Goal: Task Accomplishment & Management: Complete application form

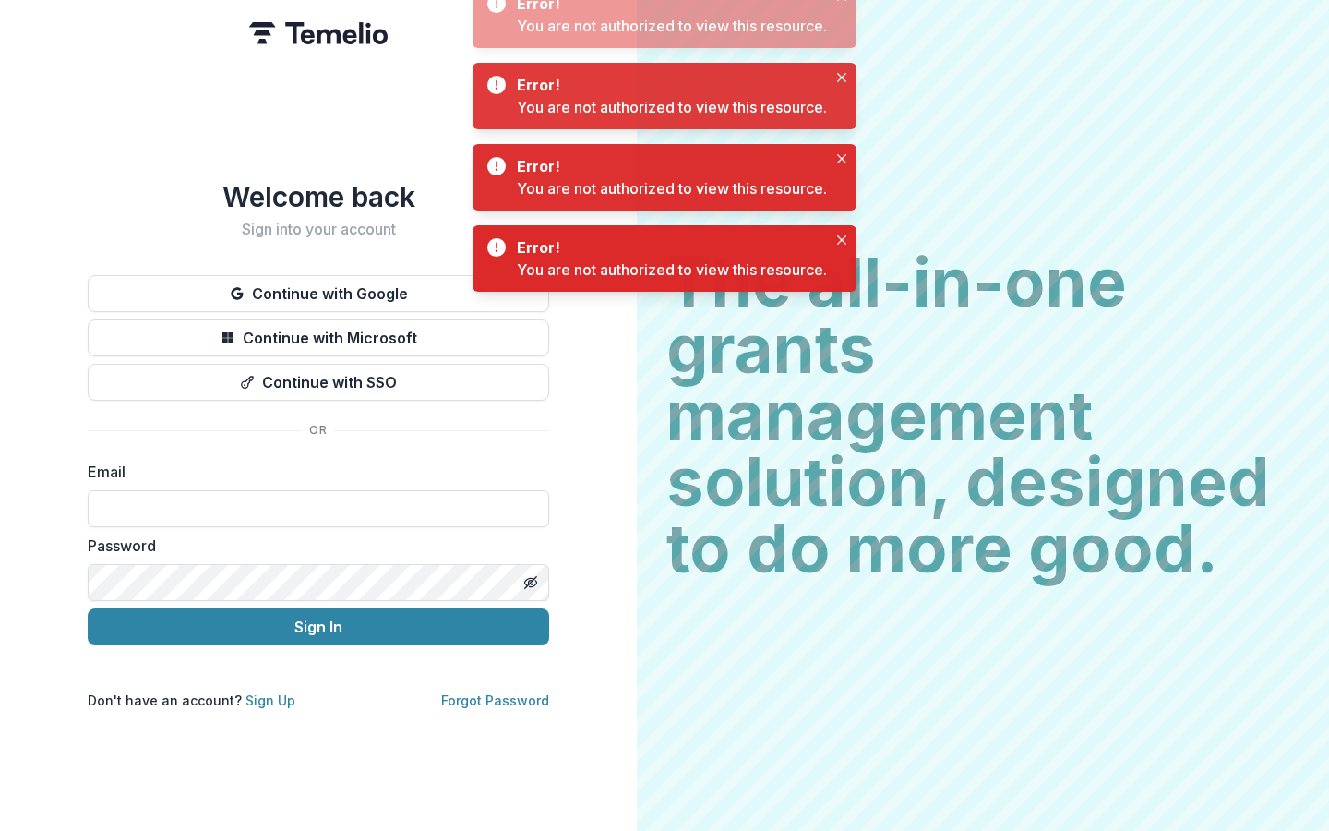
click at [587, 208] on div "Error! You are not authorized to view this resource." at bounding box center [665, 177] width 384 height 66
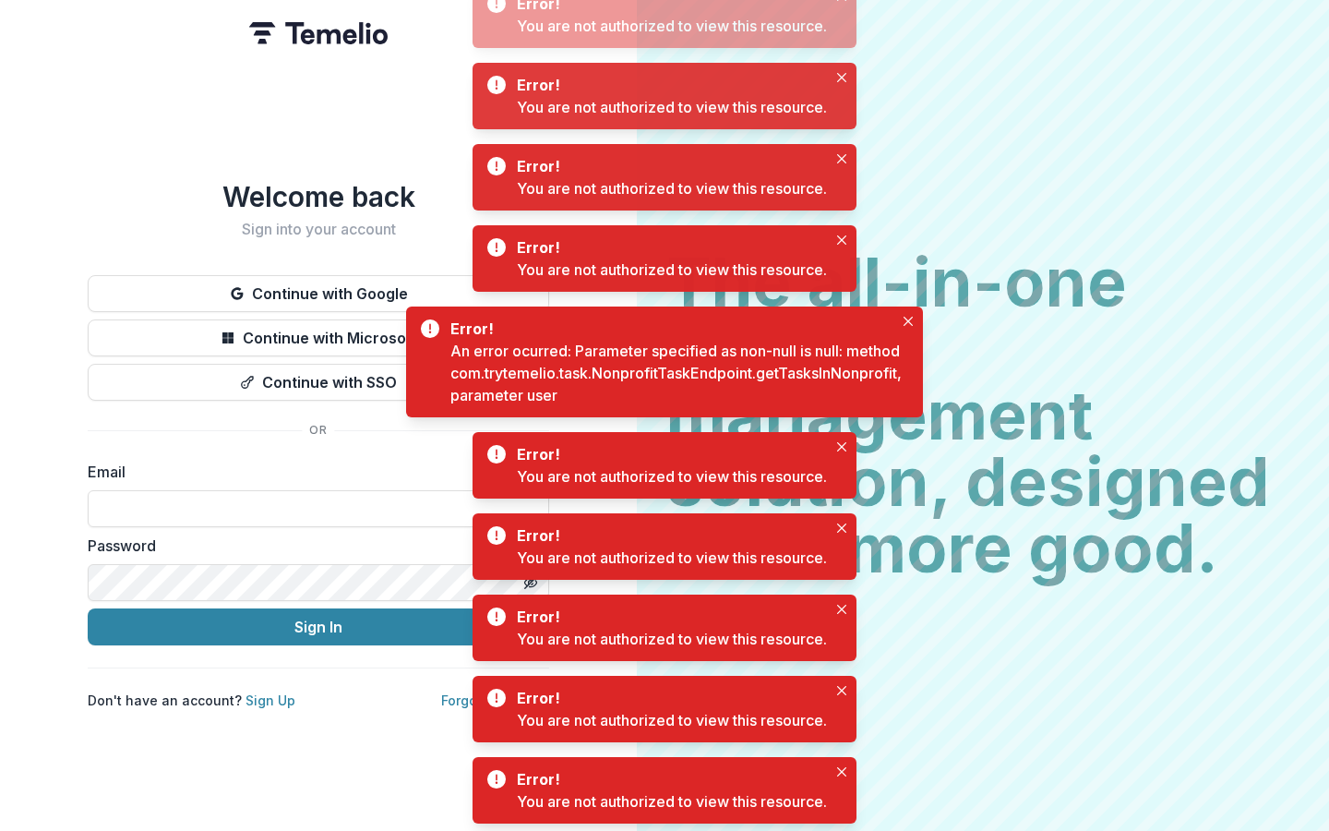
click at [338, 207] on div "Welcome back Sign into your account" at bounding box center [318, 209] width 461 height 58
click at [453, 246] on div "Welcome back Sign into your account Continue with Google Continue with Microsof…" at bounding box center [318, 445] width 461 height 530
click at [936, 201] on div "The all-in-one grants management solution, designed to do more good. The all-in…" at bounding box center [983, 415] width 692 height 831
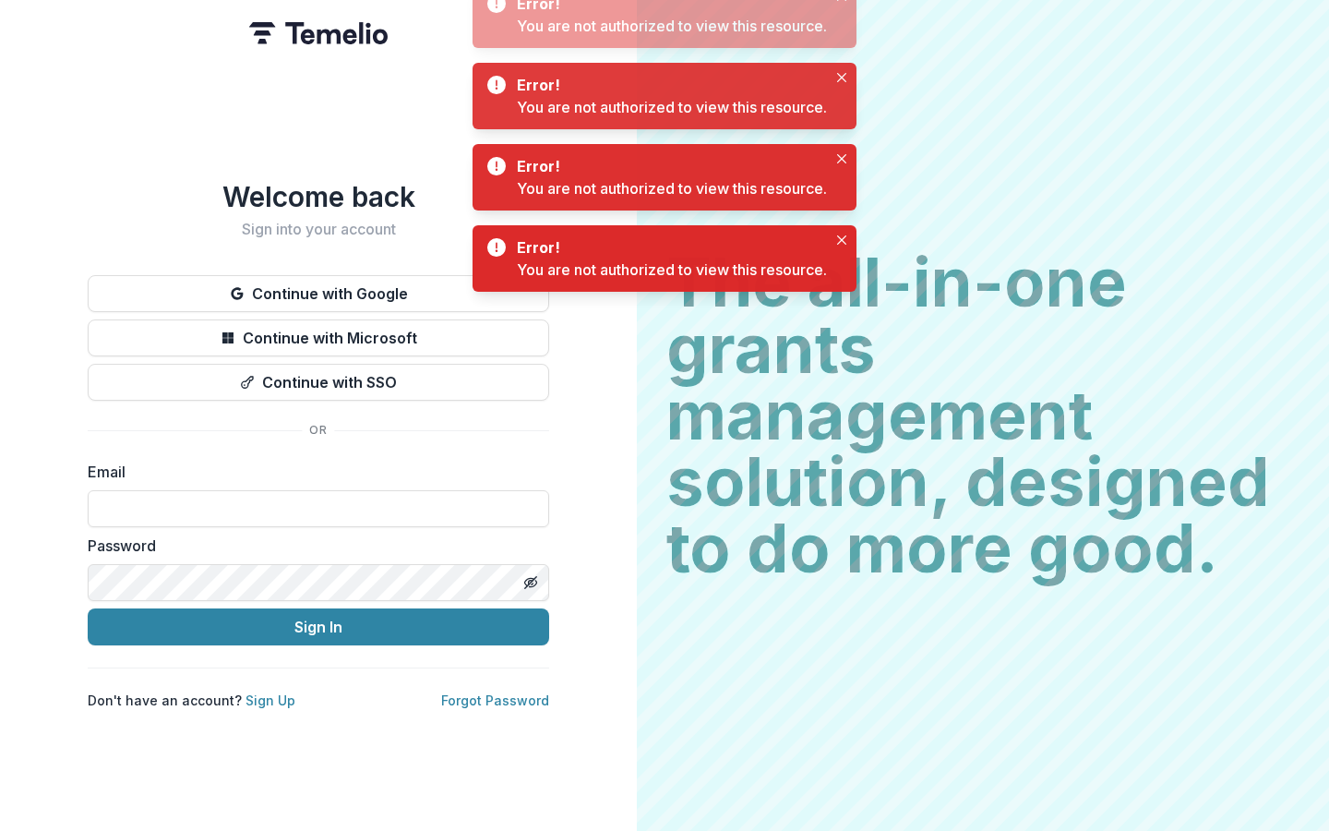
click at [67, 107] on div "Welcome back Sign into your account Continue with Google Continue with Microsof…" at bounding box center [318, 415] width 637 height 831
click at [67, 123] on div "Welcome back Sign into your account Continue with Google Continue with Microsof…" at bounding box center [318, 415] width 637 height 831
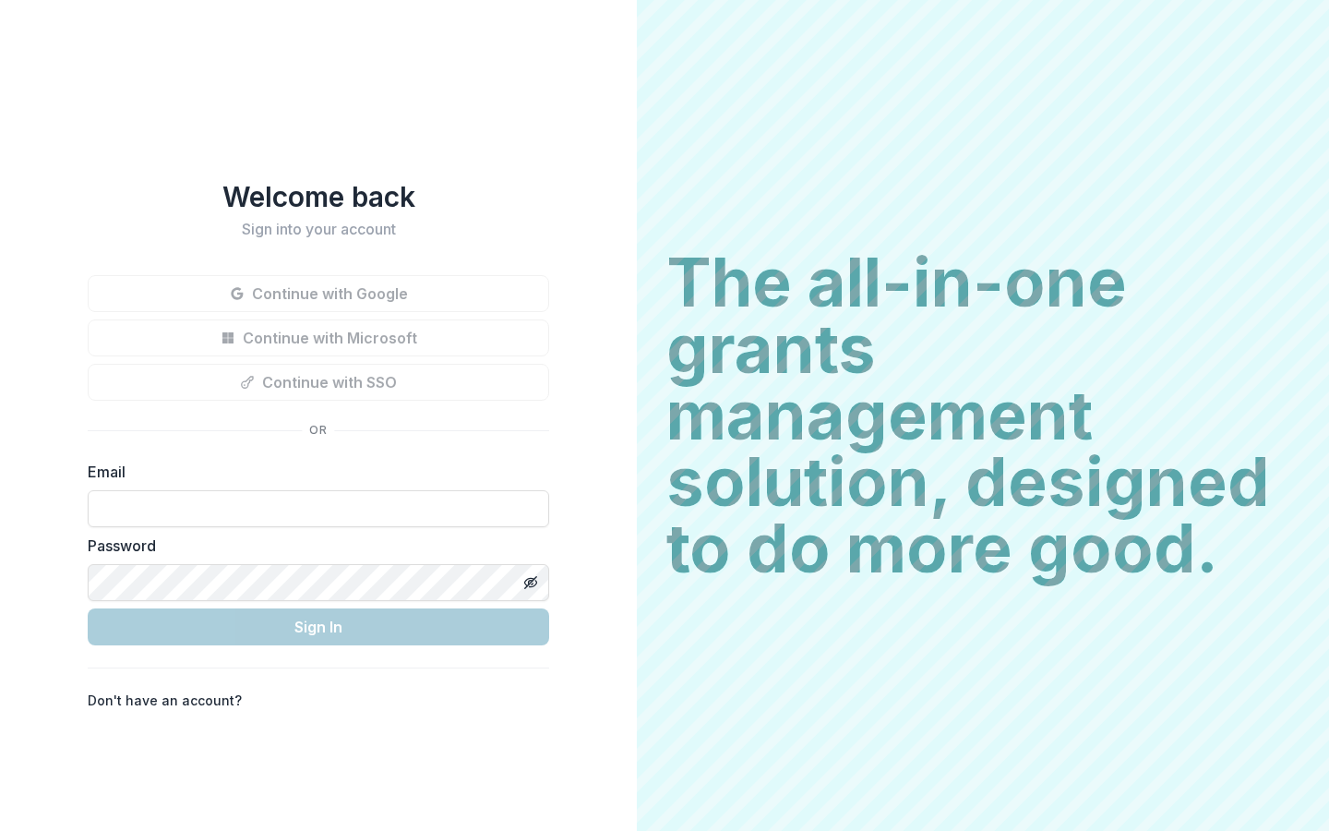
type input "**********"
click at [91, 80] on div "**********" at bounding box center [318, 415] width 637 height 831
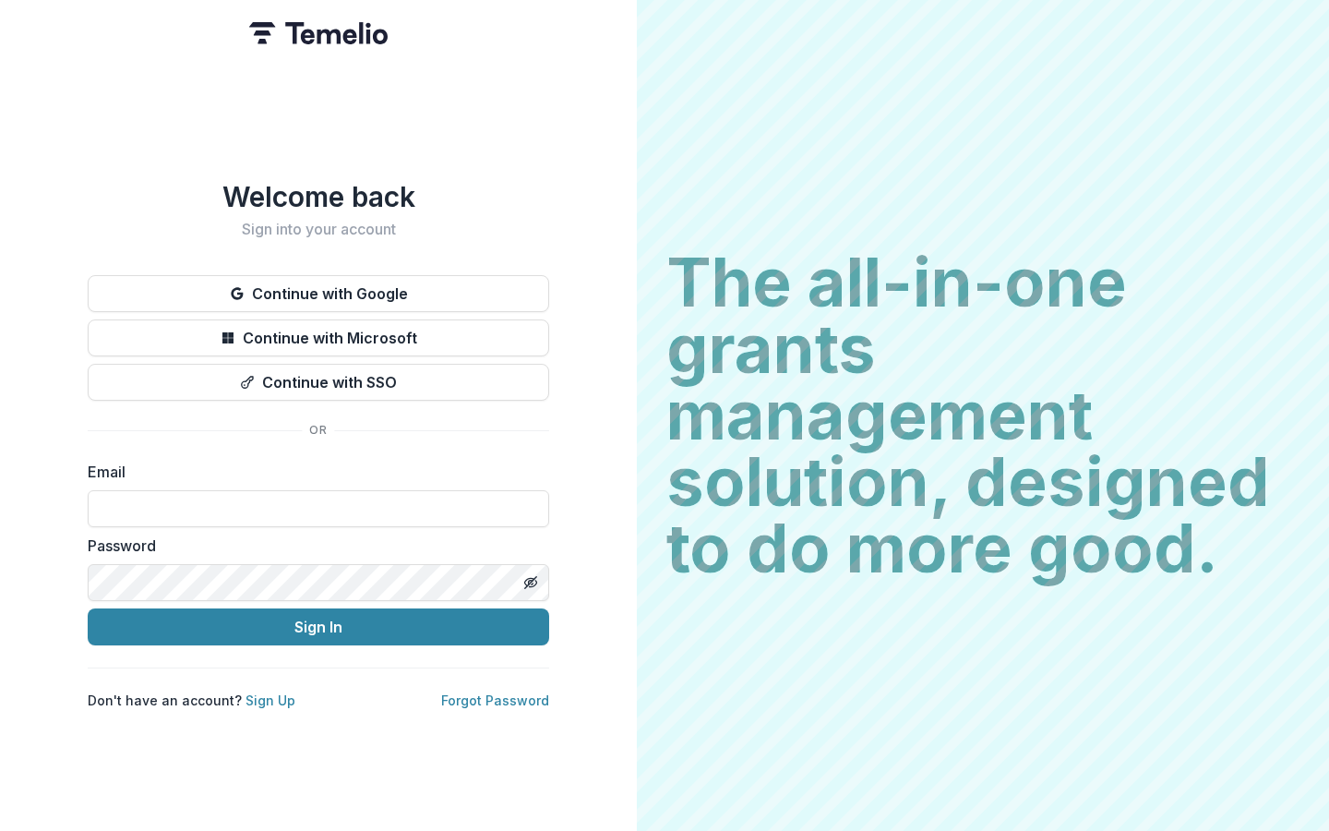
type input "**********"
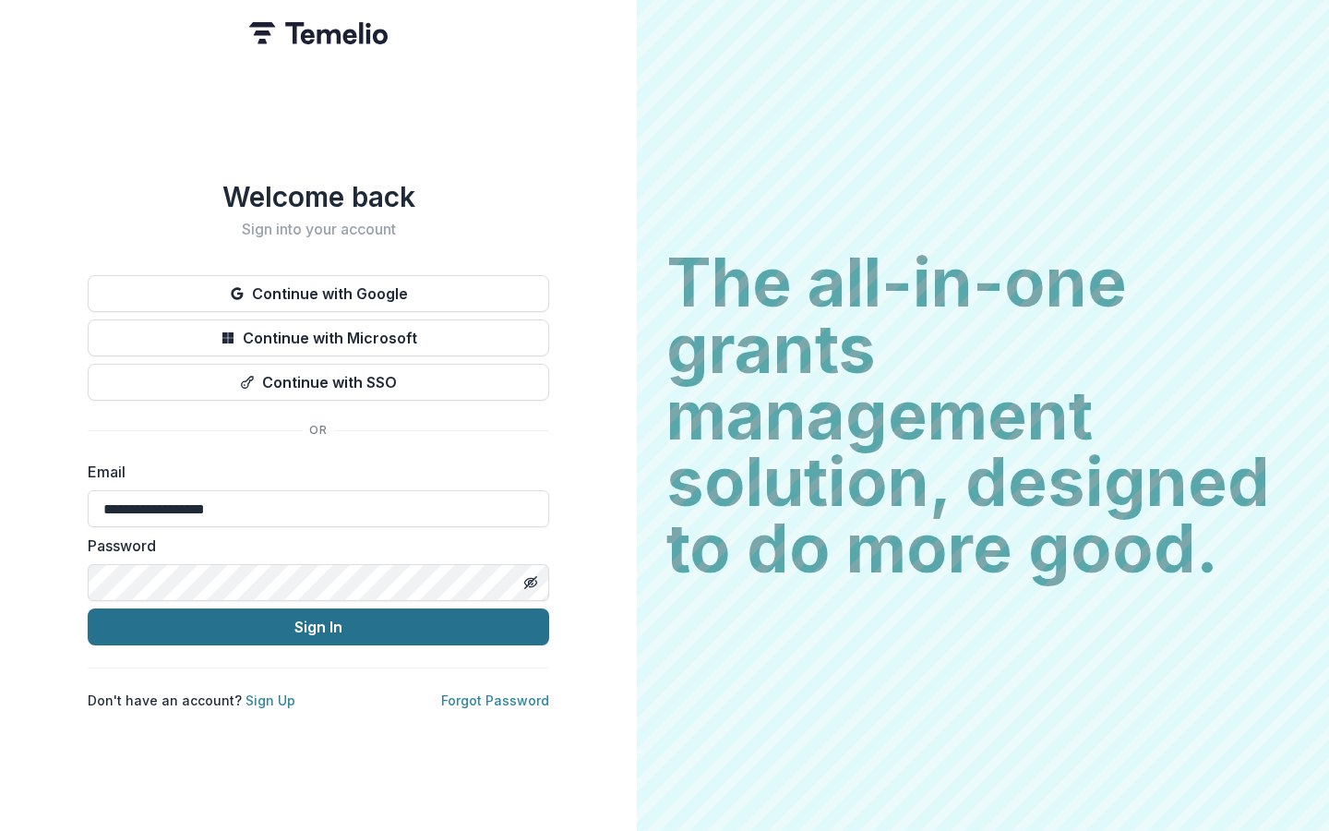
click at [298, 636] on button "Sign In" at bounding box center [318, 626] width 461 height 37
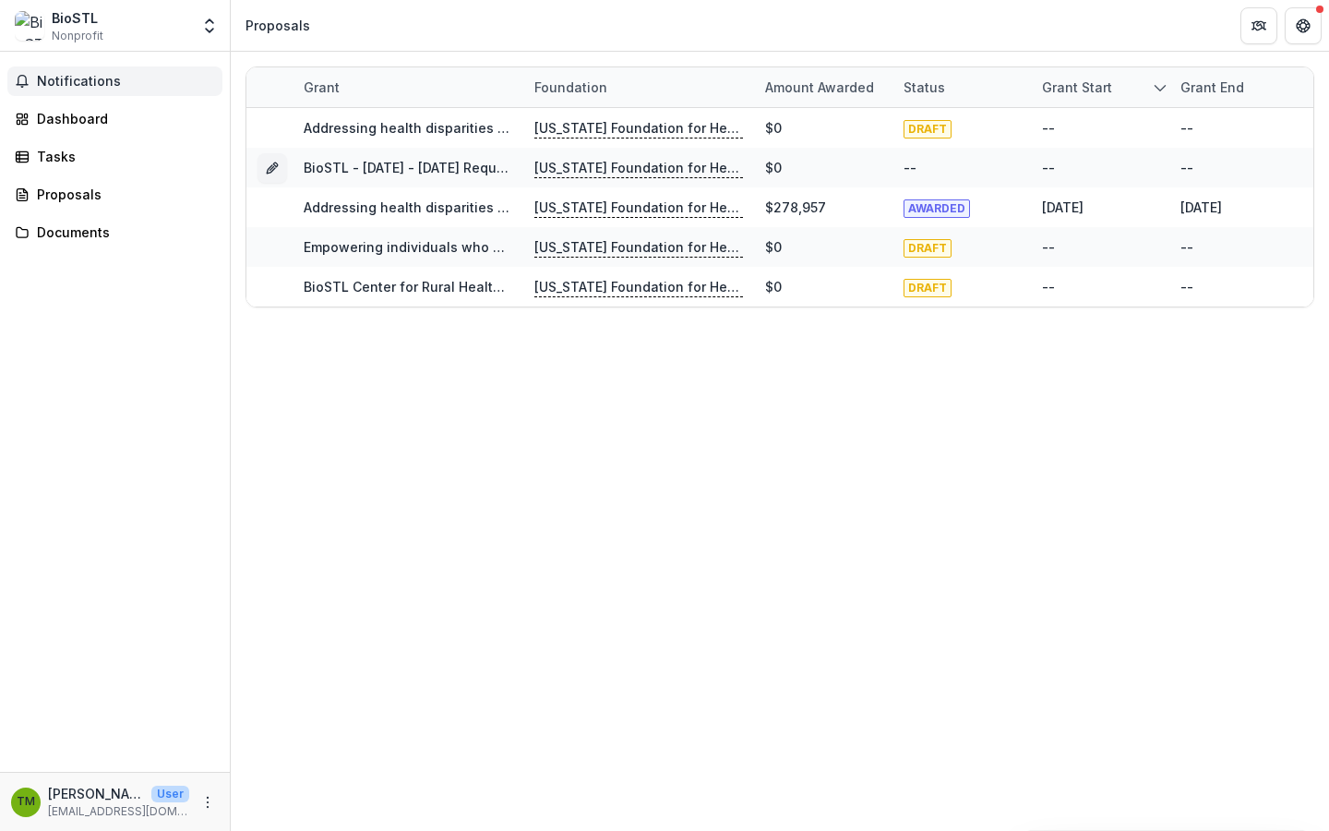
click at [82, 76] on span "Notifications" at bounding box center [126, 82] width 178 height 16
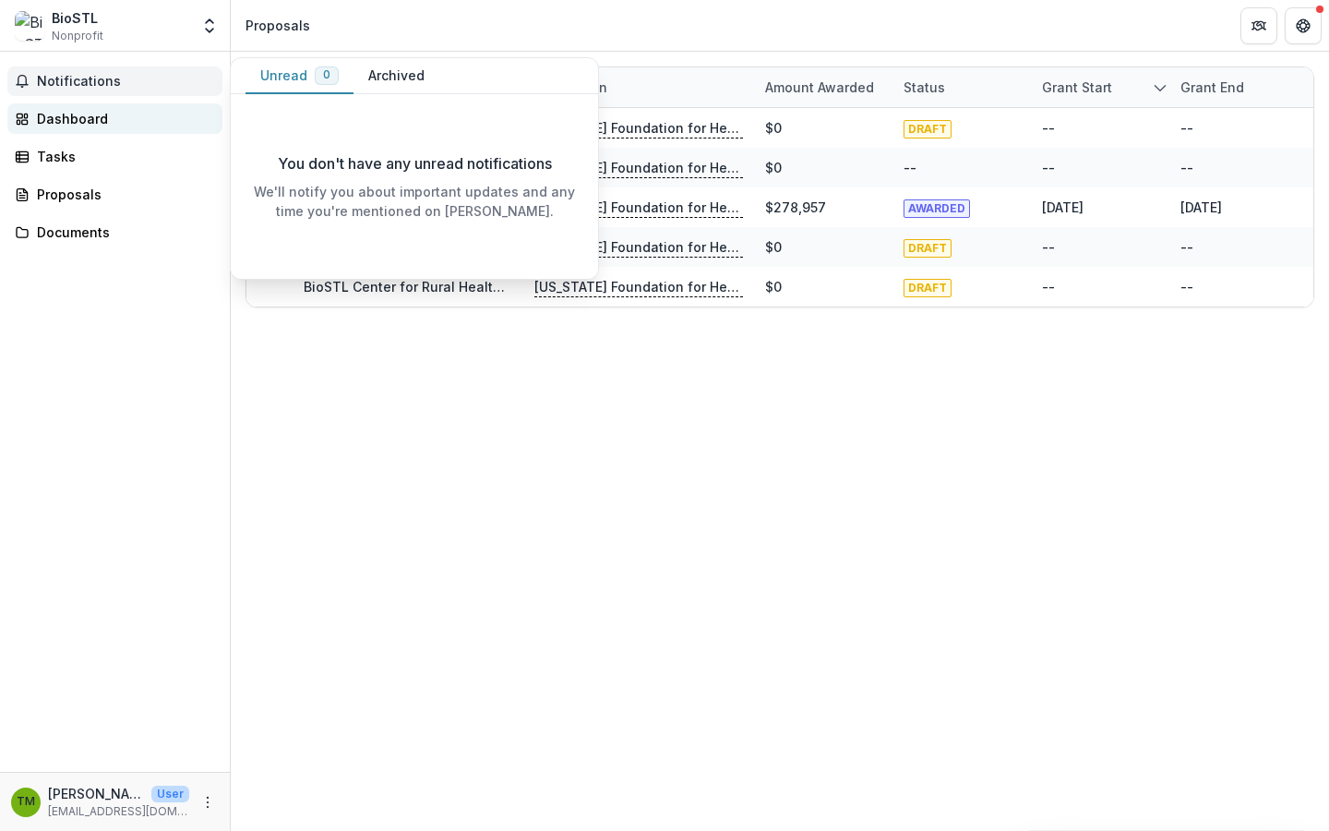
click at [79, 127] on div "Dashboard" at bounding box center [122, 118] width 171 height 19
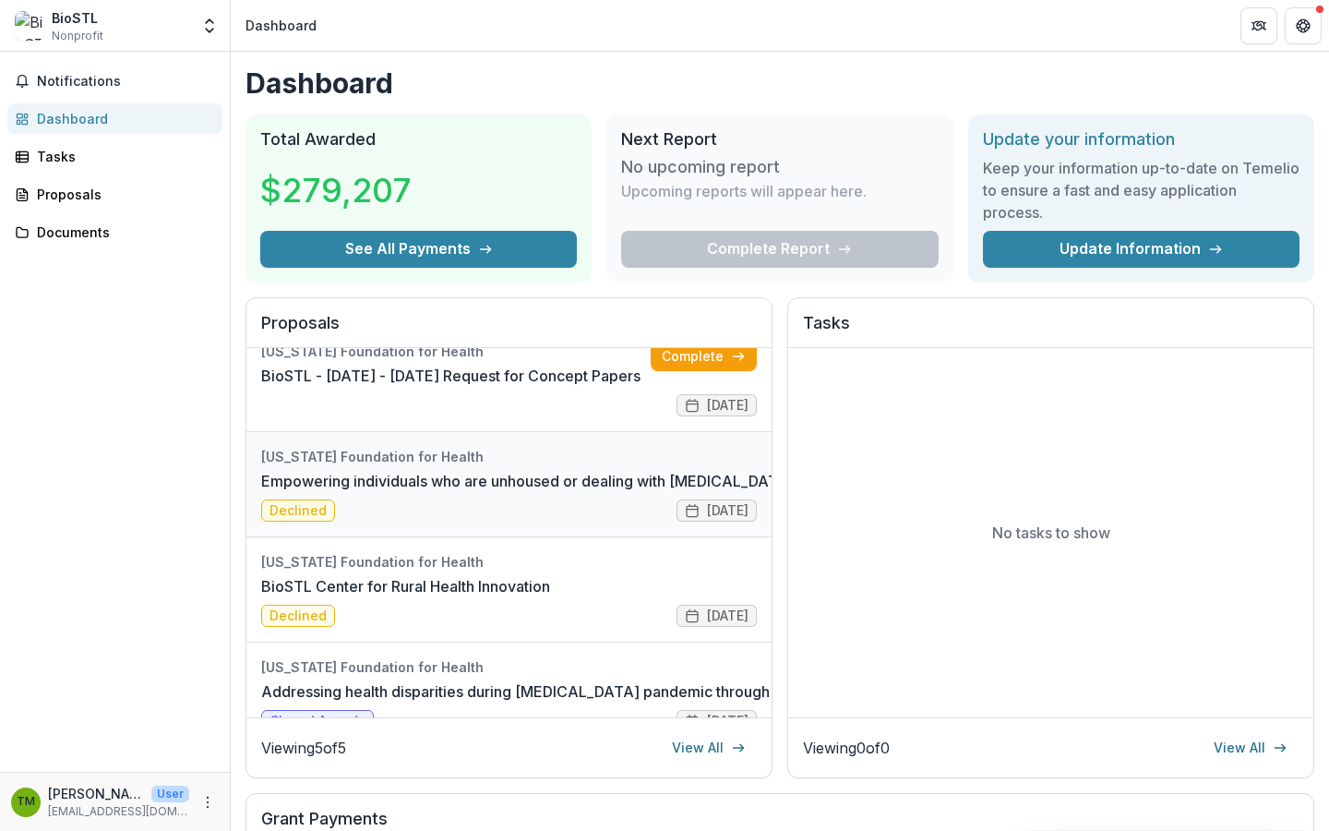
scroll to position [45, 0]
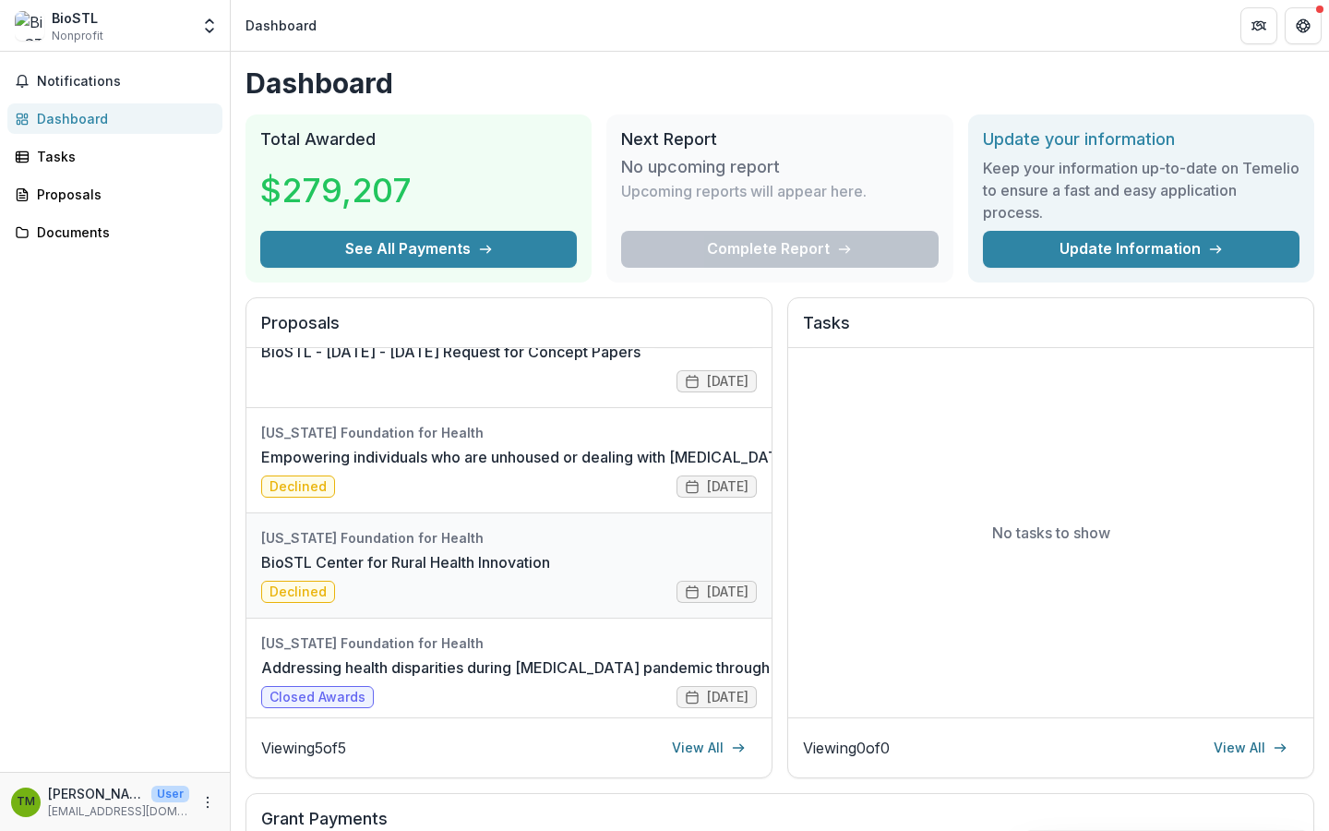
click at [495, 568] on link "BioSTL Center for Rural Health Innovation" at bounding box center [405, 562] width 289 height 22
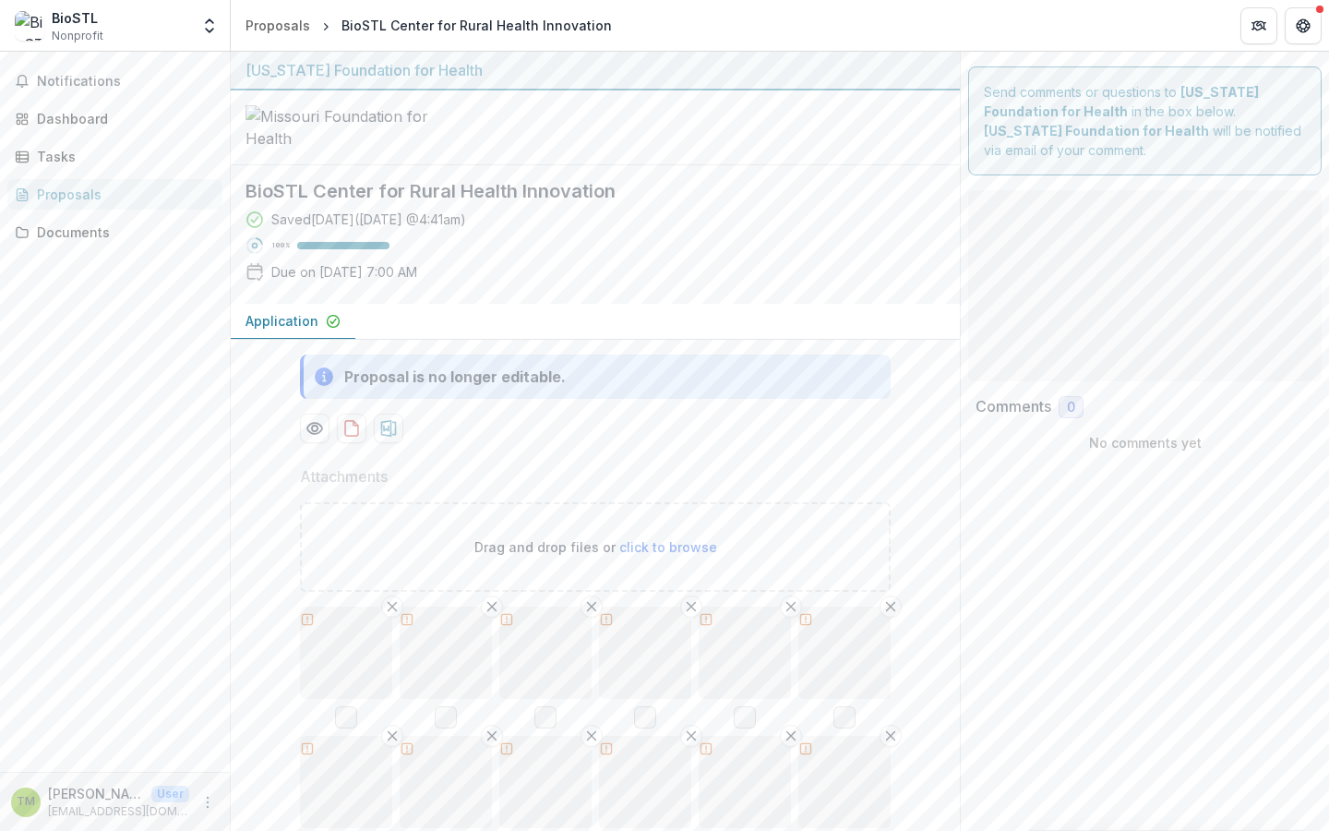
type input "**********"
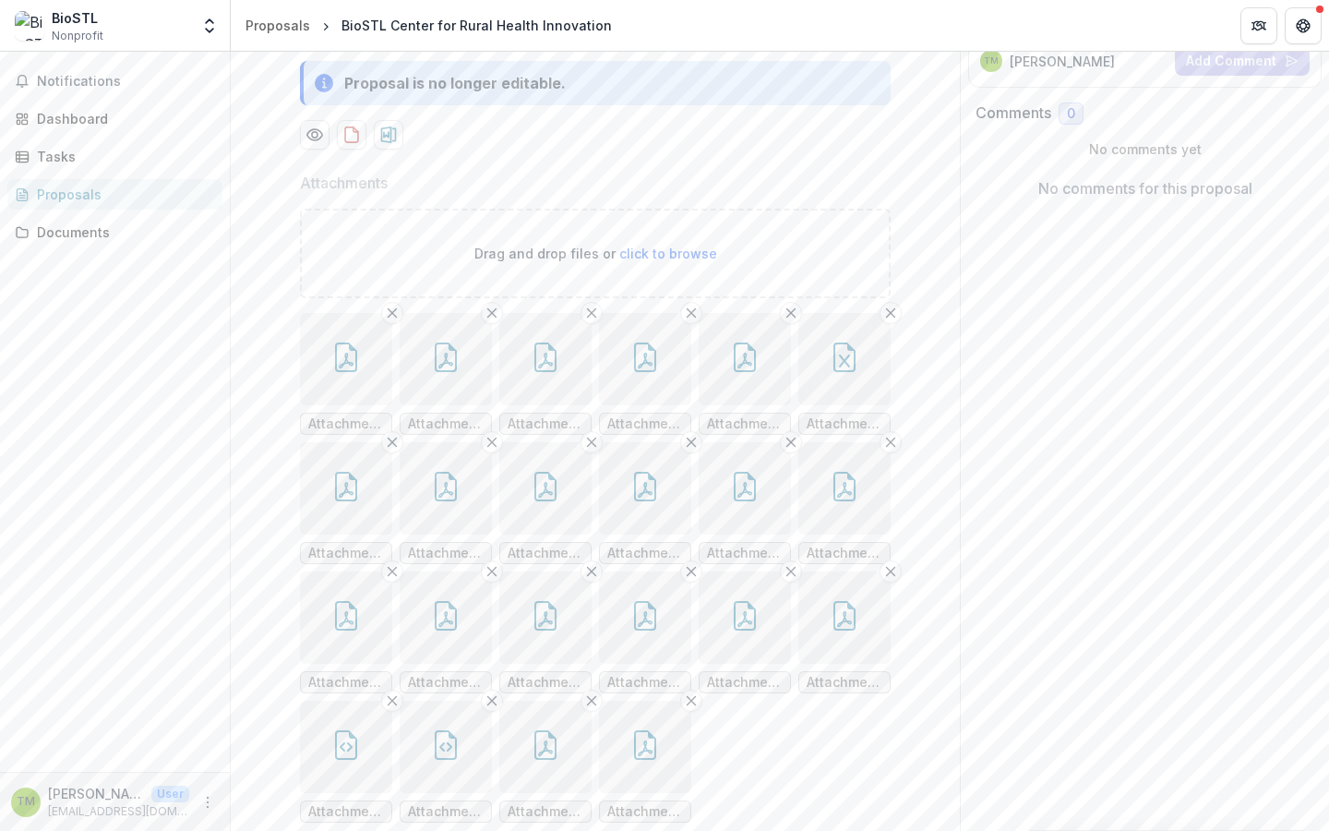
scroll to position [402, 0]
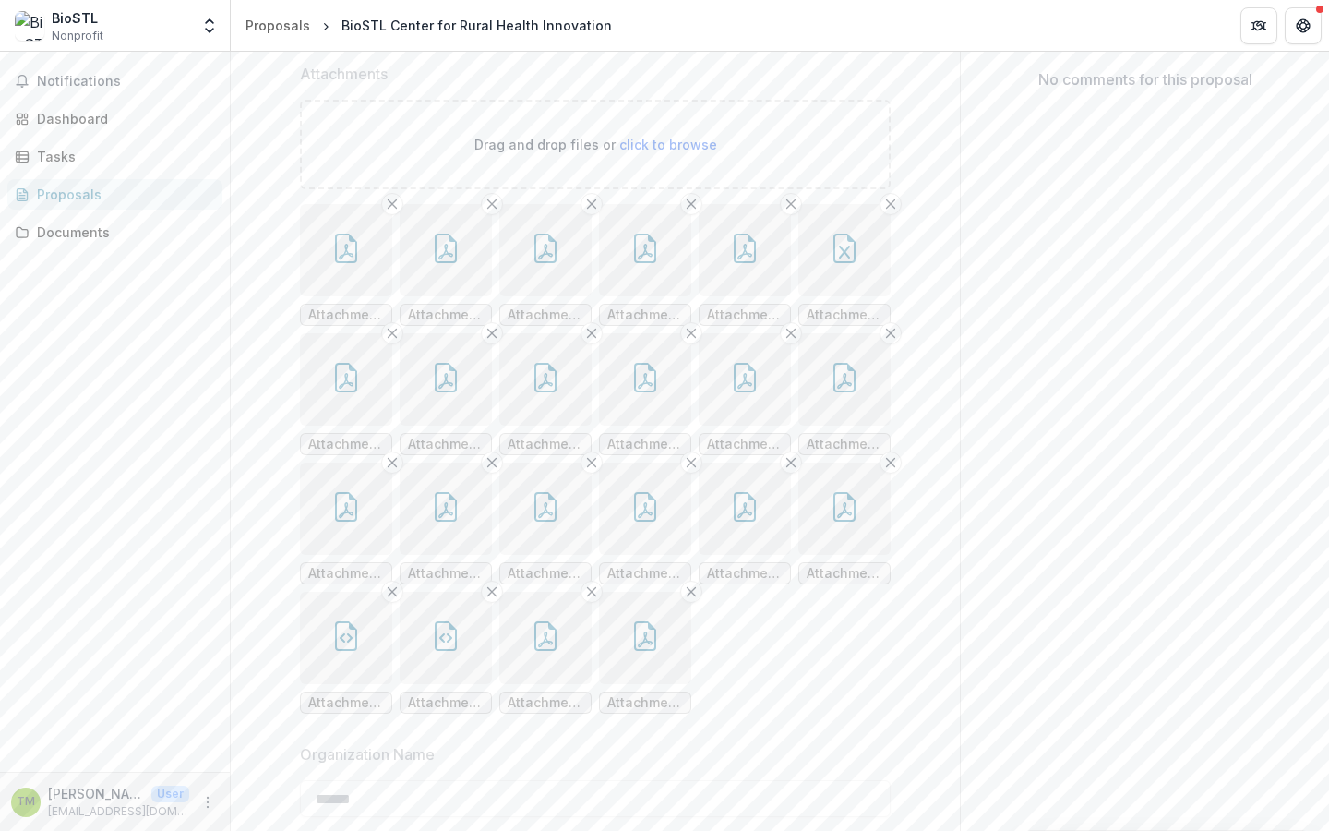
click at [316, 323] on span "Attachments/5158/Letter of Support - City of Caruthersville EDAT.pdf" at bounding box center [346, 315] width 76 height 16
click at [335, 296] on button "button" at bounding box center [346, 250] width 92 height 92
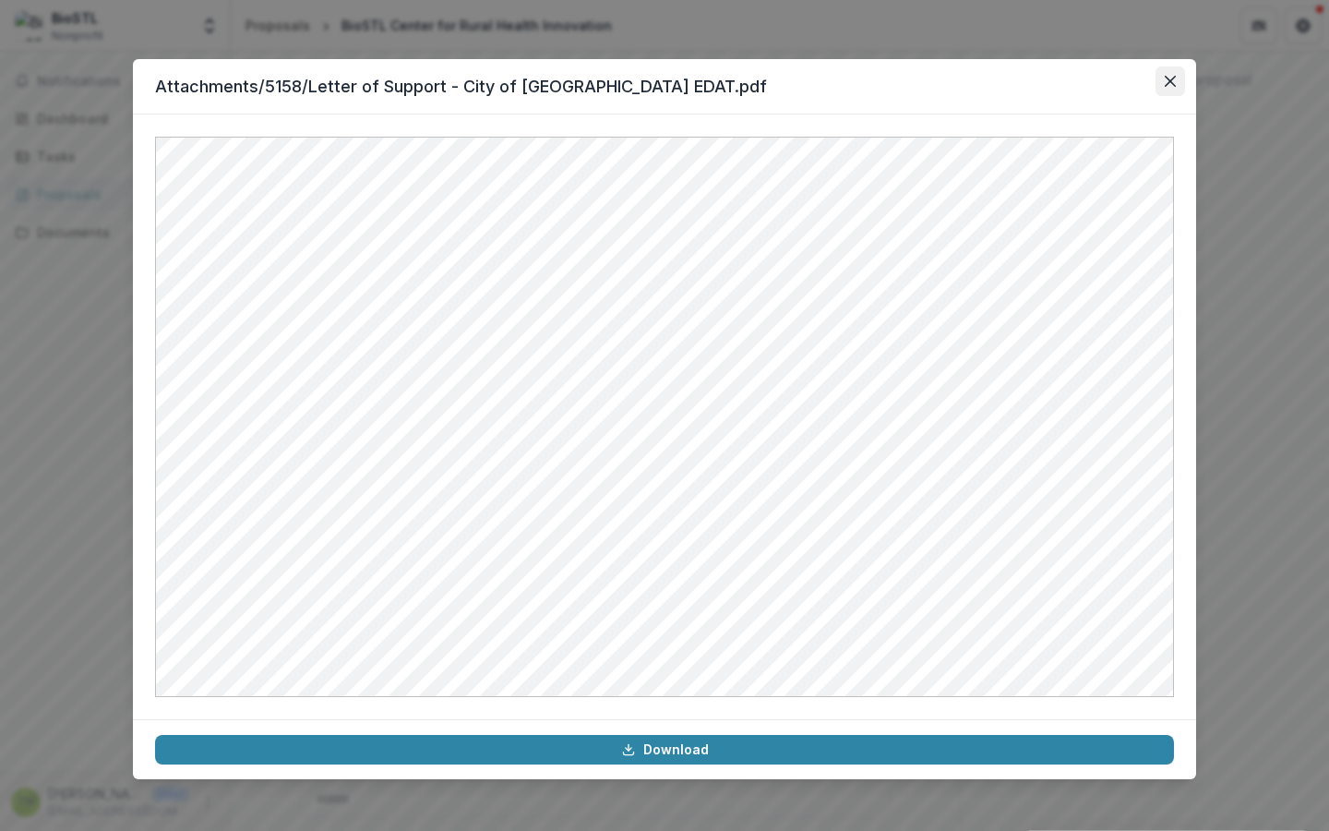
click at [1164, 82] on button "Close" at bounding box center [1170, 81] width 30 height 30
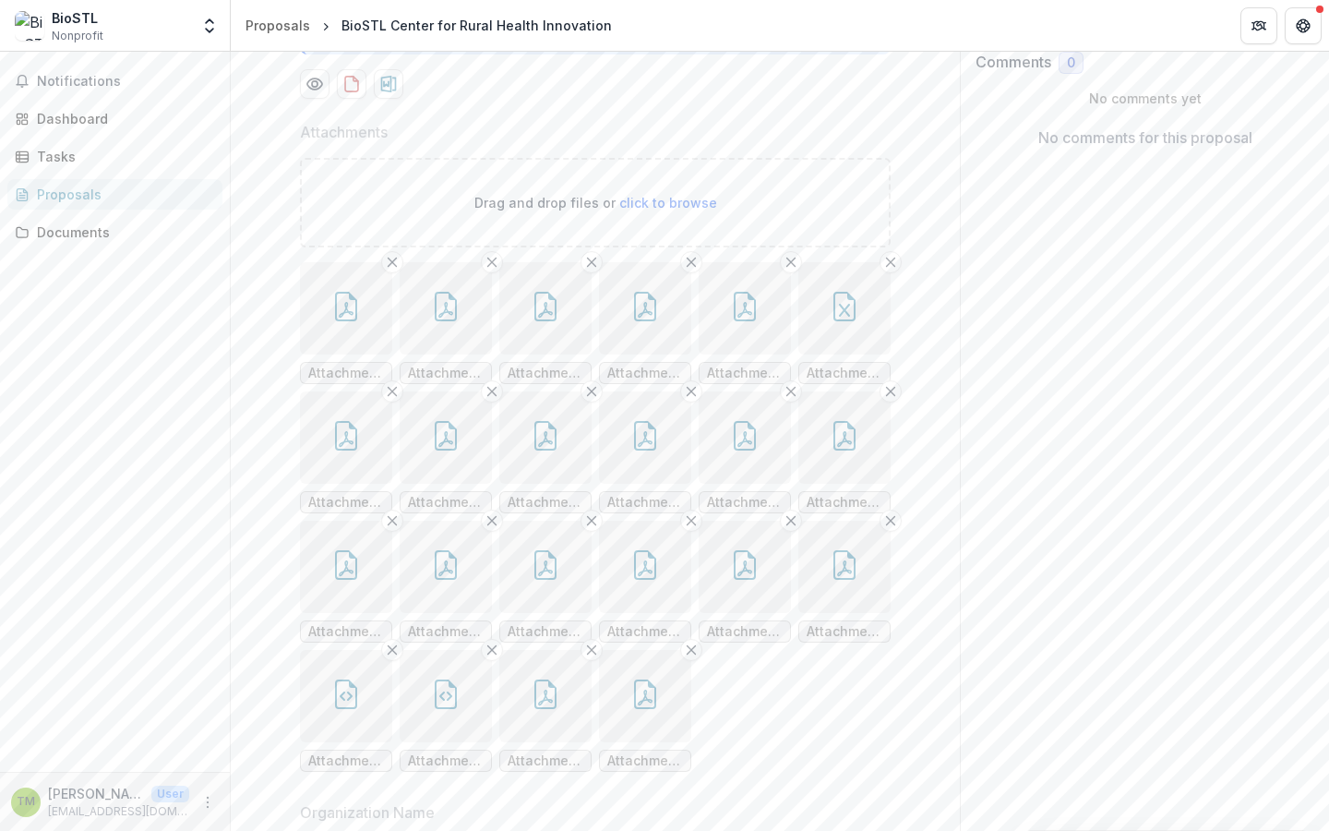
scroll to position [216, 0]
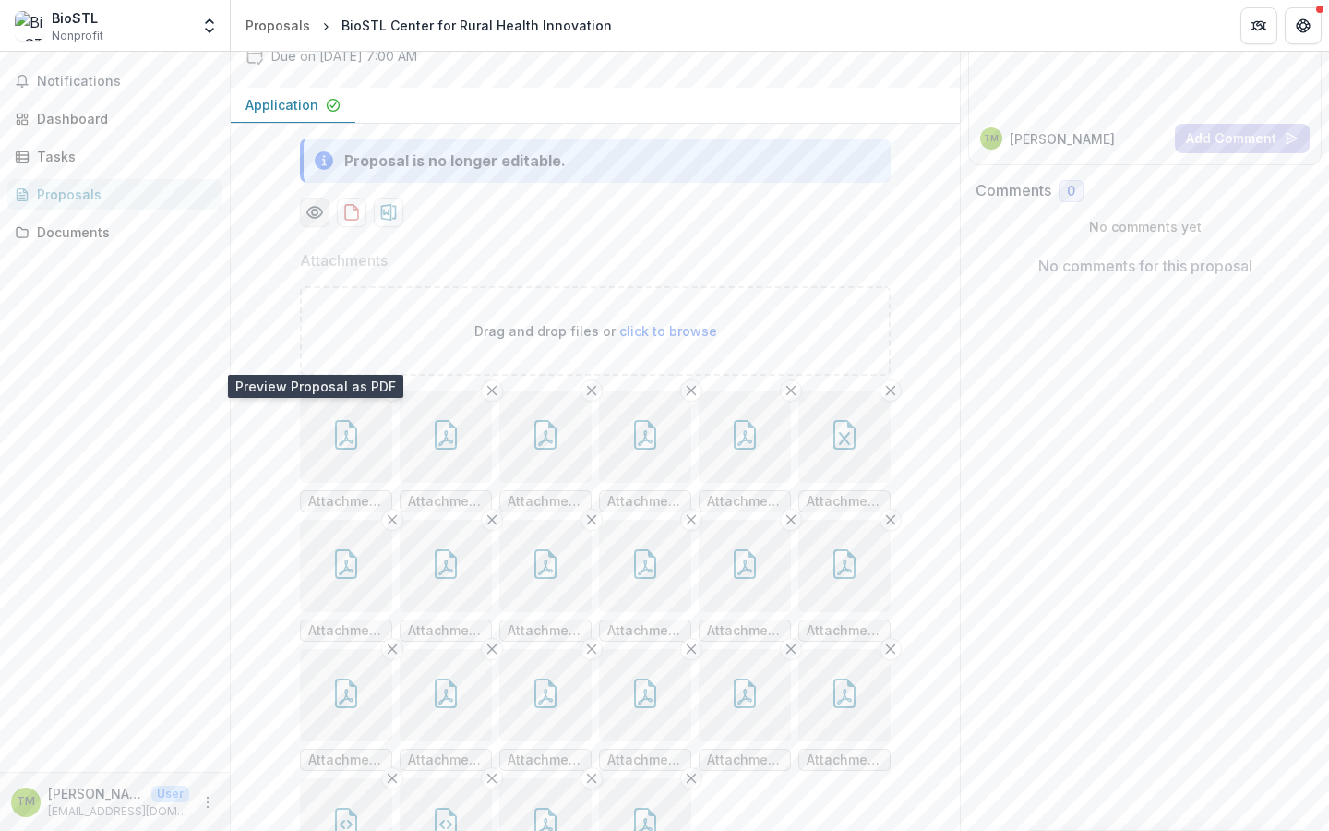
click at [310, 222] on icon "Preview 6e46df35-e8e7-4855-b288-c020d05c1061-0.pdf" at bounding box center [314, 212] width 18 height 18
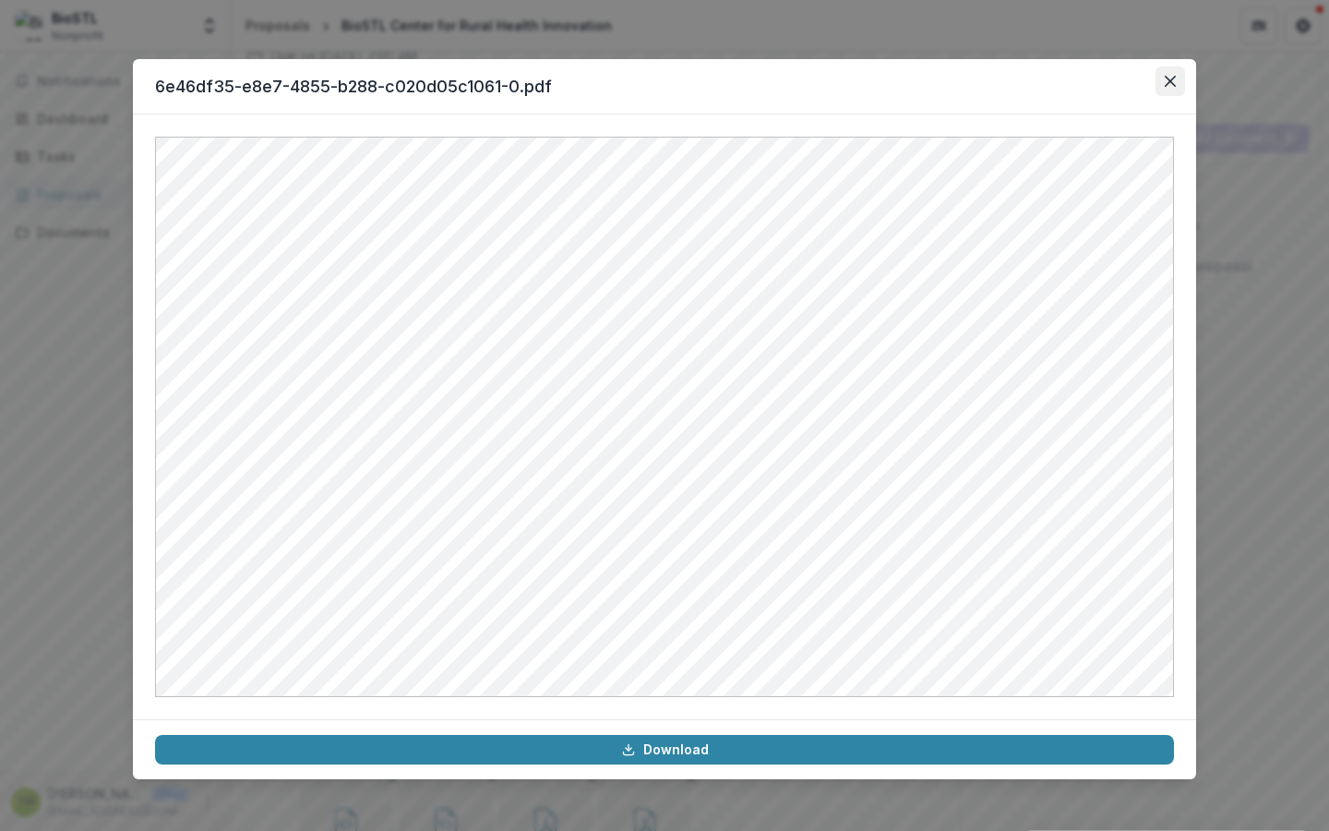
click at [1174, 85] on icon "Close" at bounding box center [1170, 81] width 11 height 11
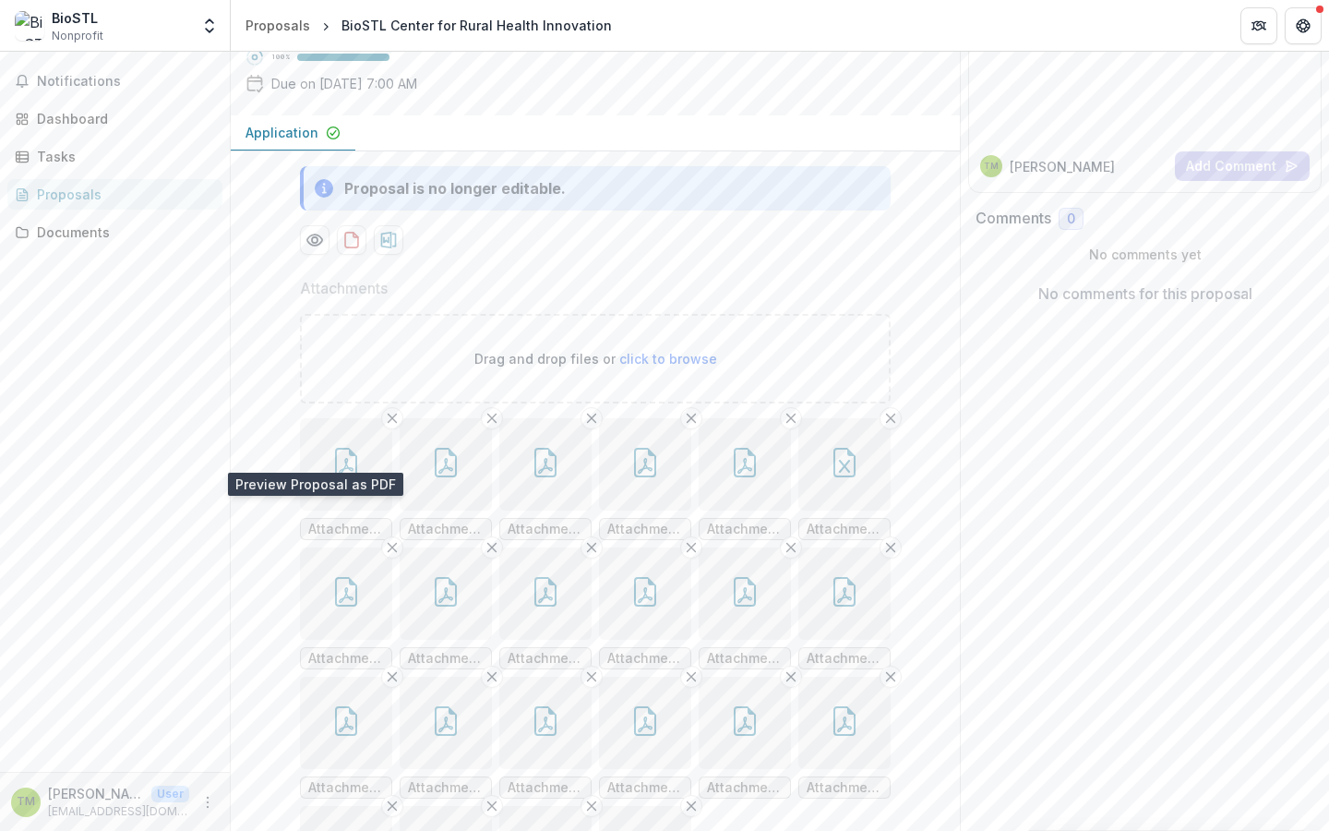
scroll to position [0, 0]
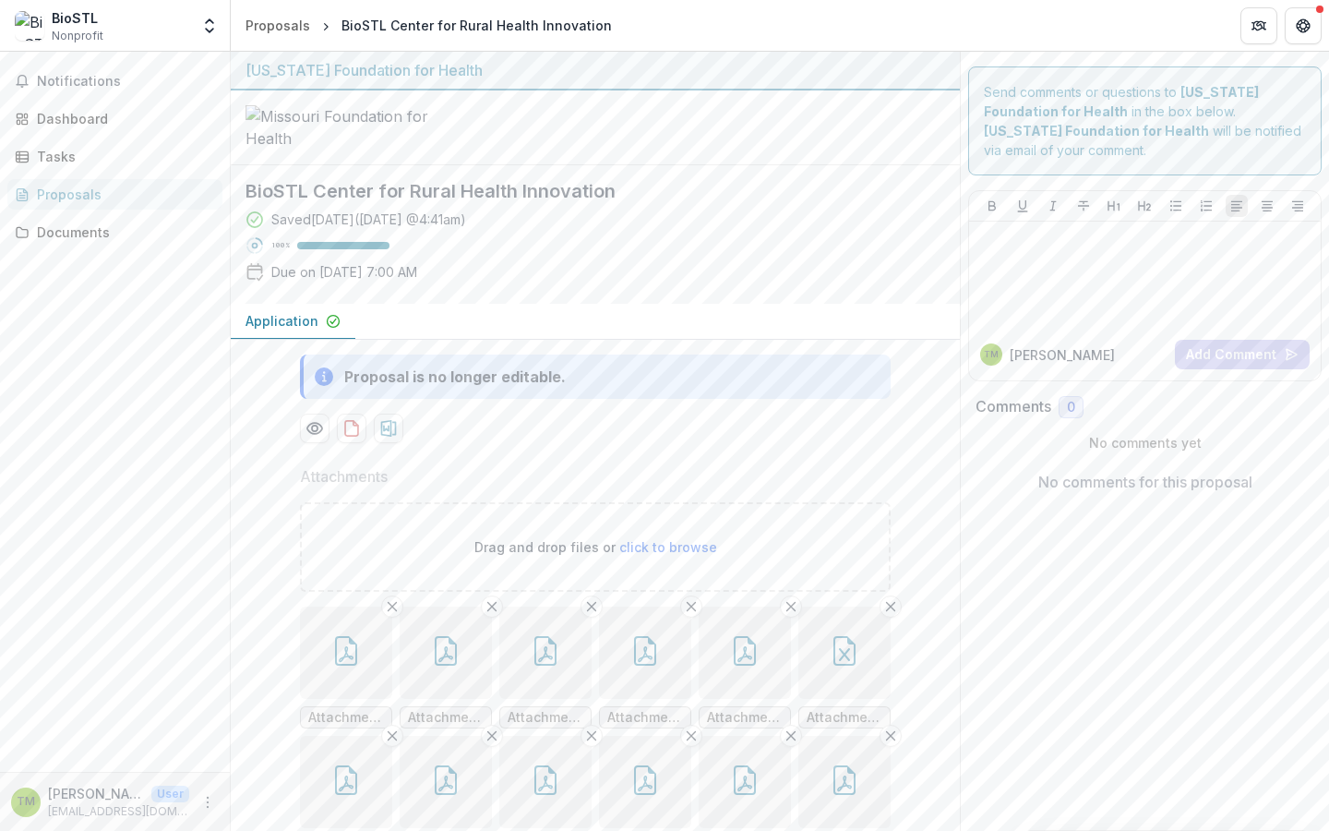
click at [52, 182] on link "Proposals" at bounding box center [114, 194] width 215 height 30
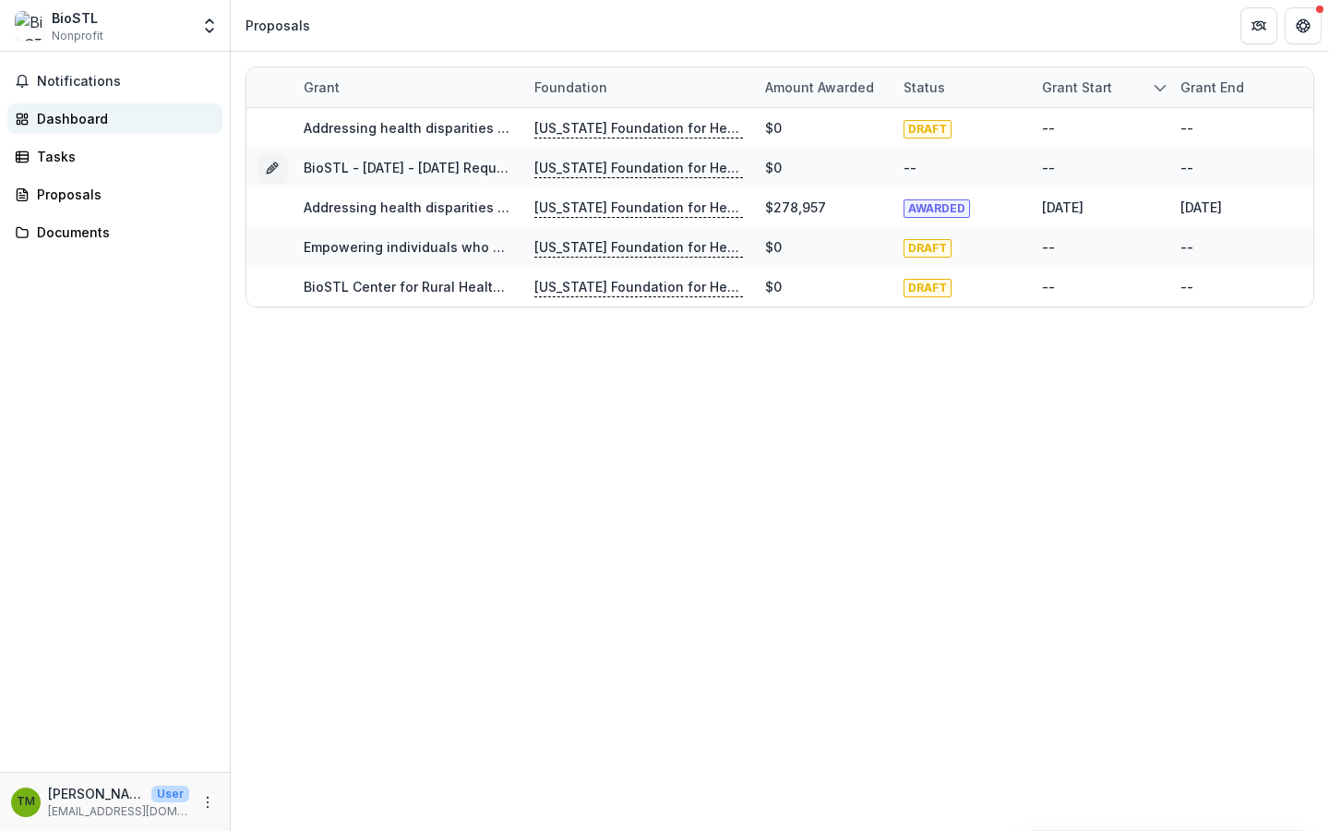
click at [56, 114] on div "Dashboard" at bounding box center [122, 118] width 171 height 19
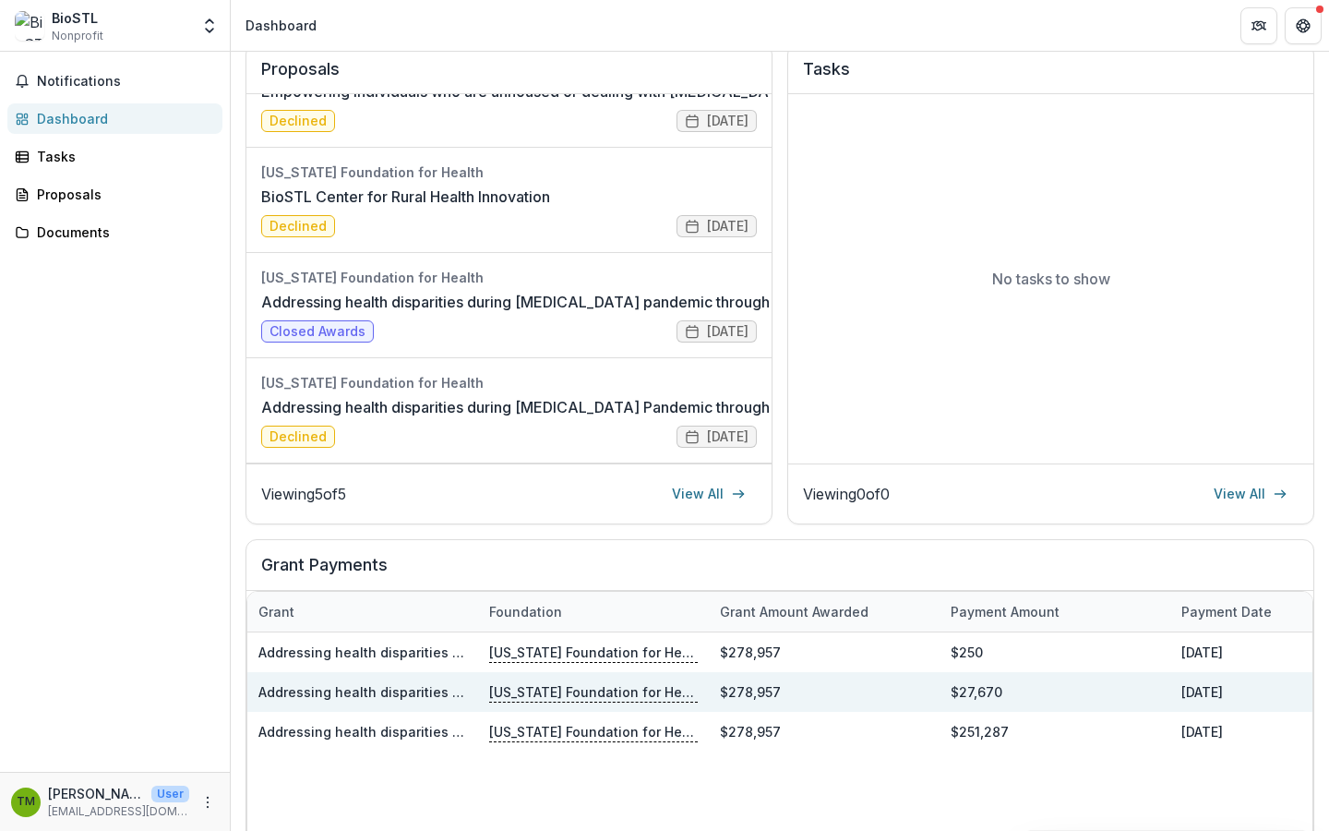
scroll to position [377, 0]
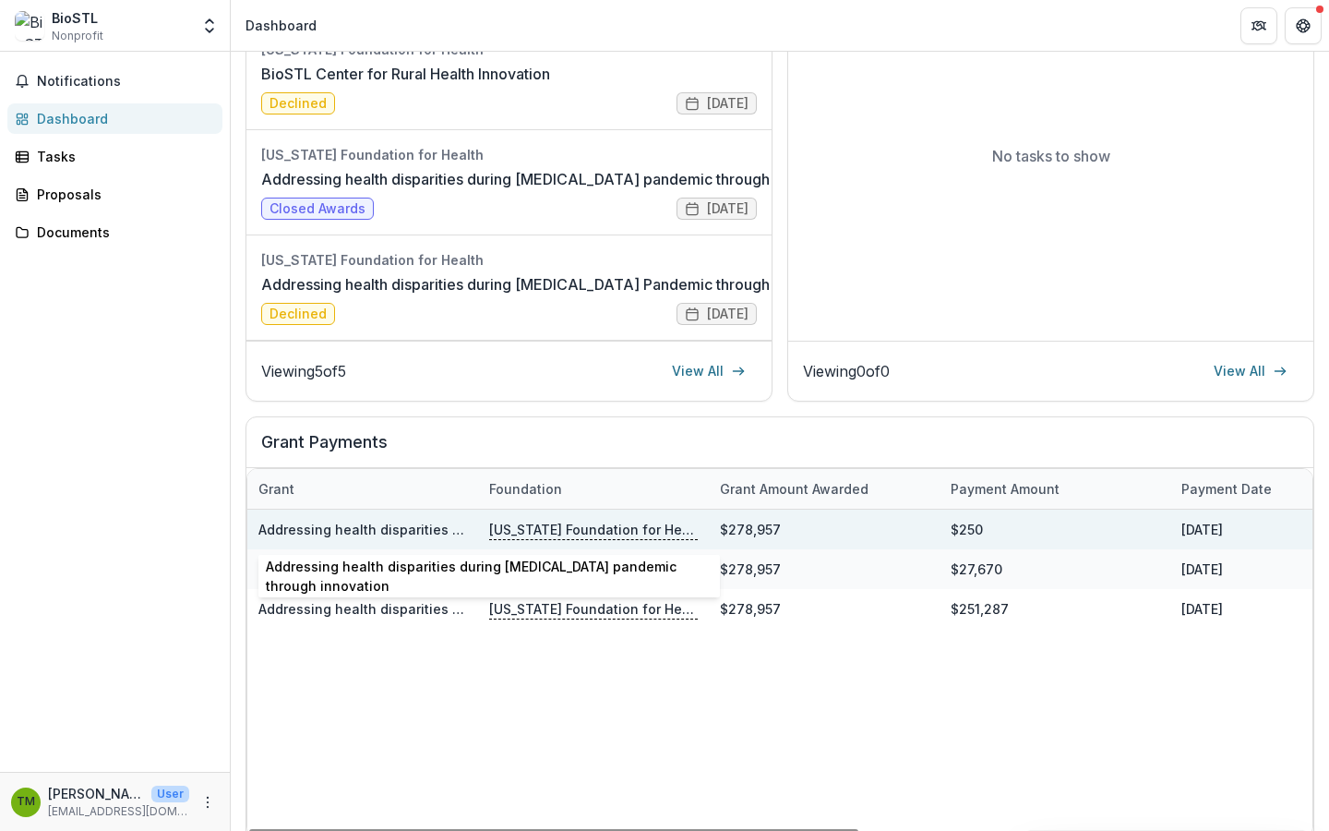
click at [344, 530] on link "Addressing health disparities during [MEDICAL_DATA] pandemic through innovation" at bounding box center [527, 529] width 538 height 16
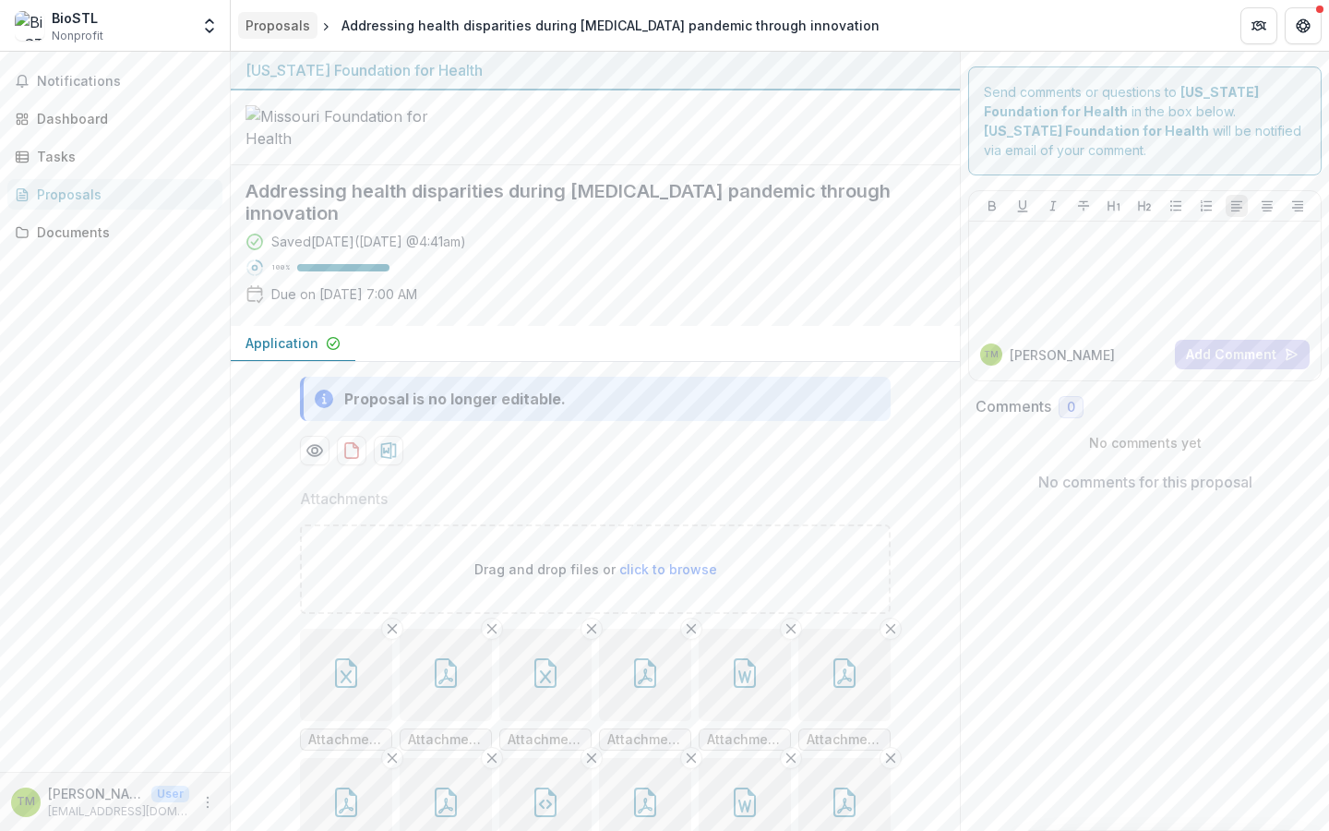
click at [277, 32] on div "Proposals" at bounding box center [277, 25] width 65 height 19
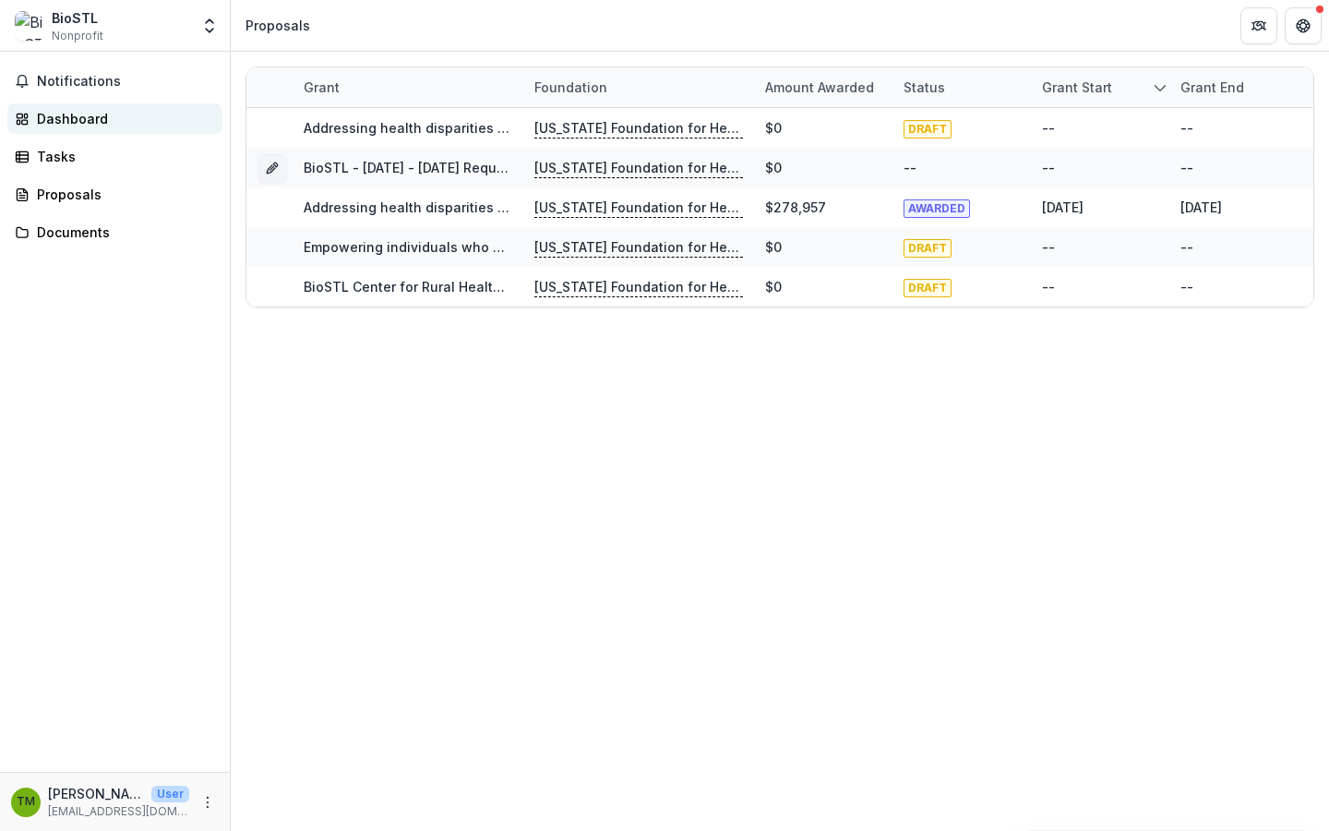
click at [50, 109] on div "Dashboard" at bounding box center [122, 118] width 171 height 19
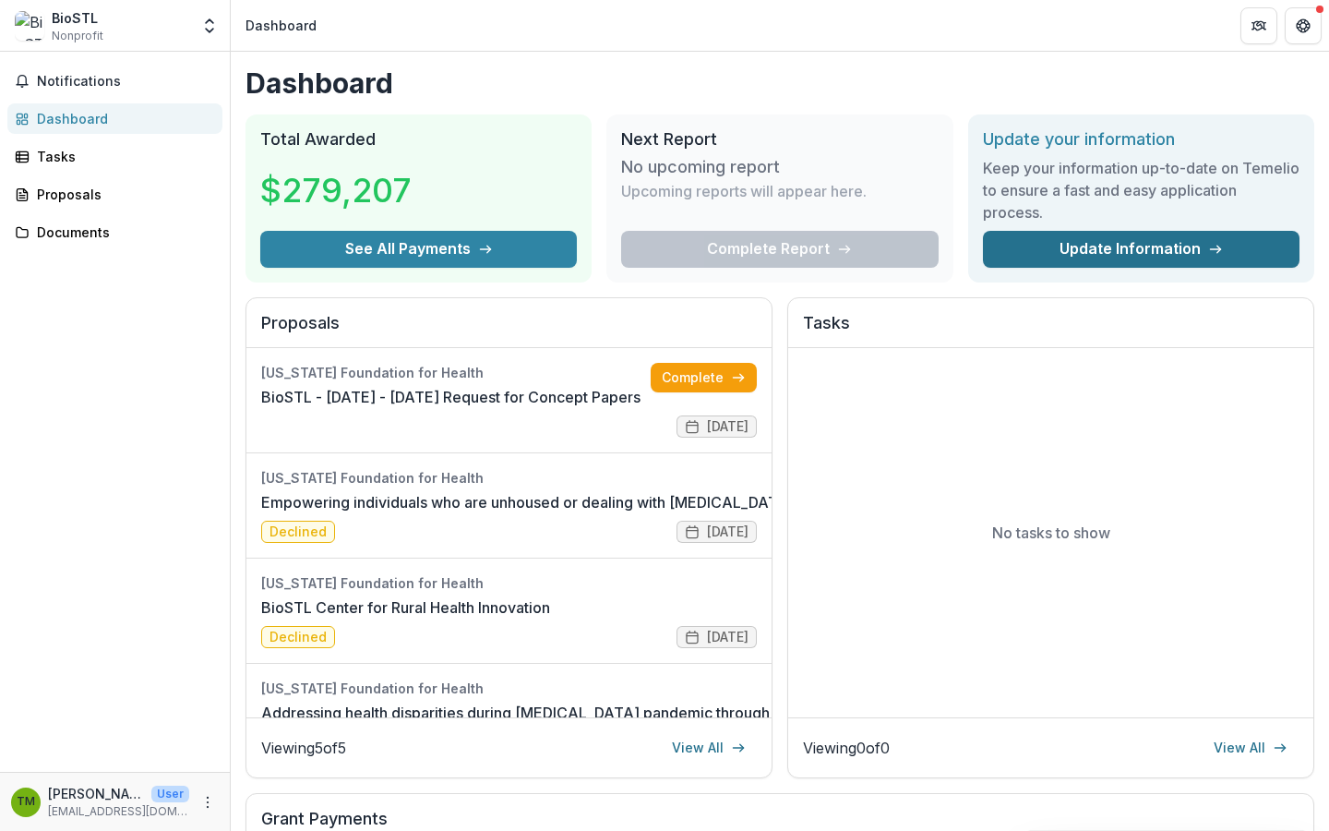
click at [1135, 253] on link "Update Information" at bounding box center [1141, 249] width 317 height 37
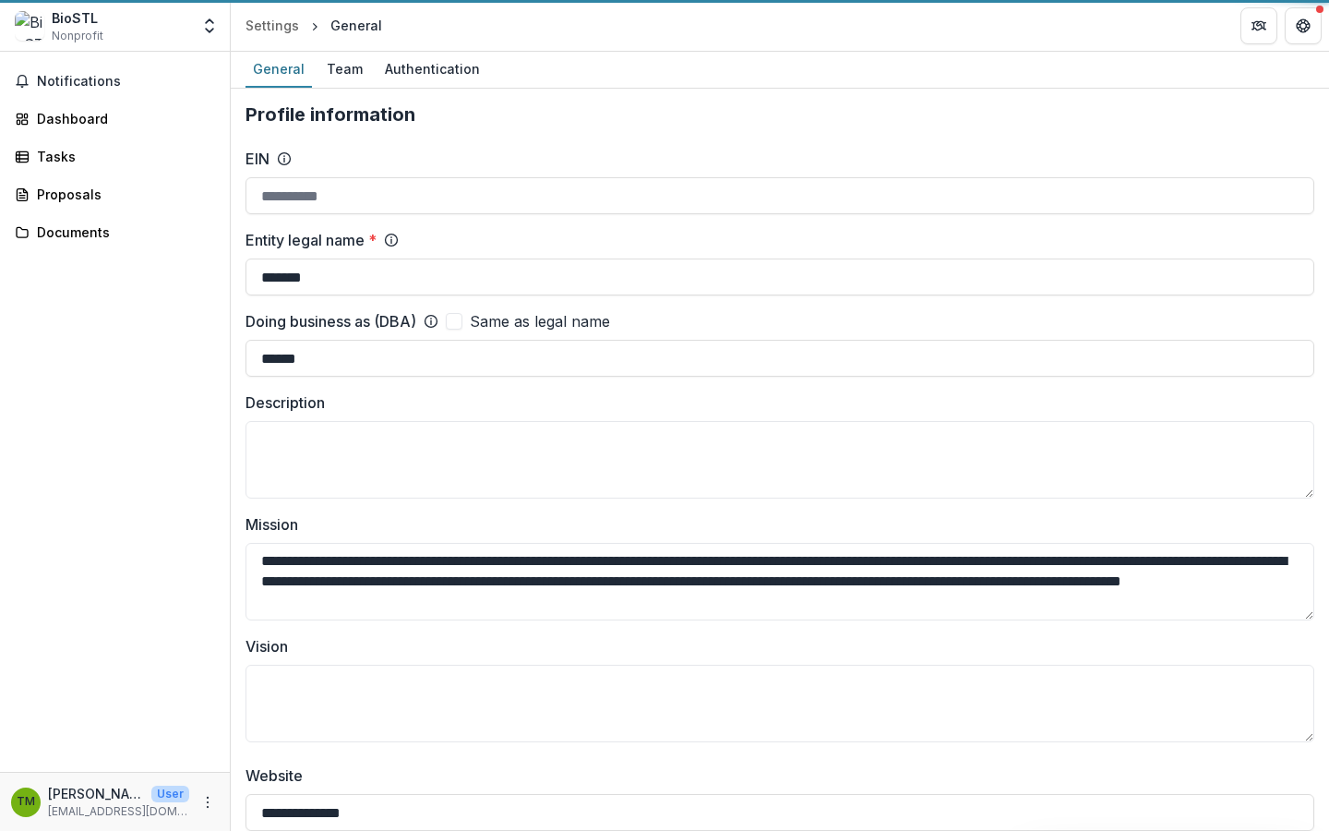
type input "**********"
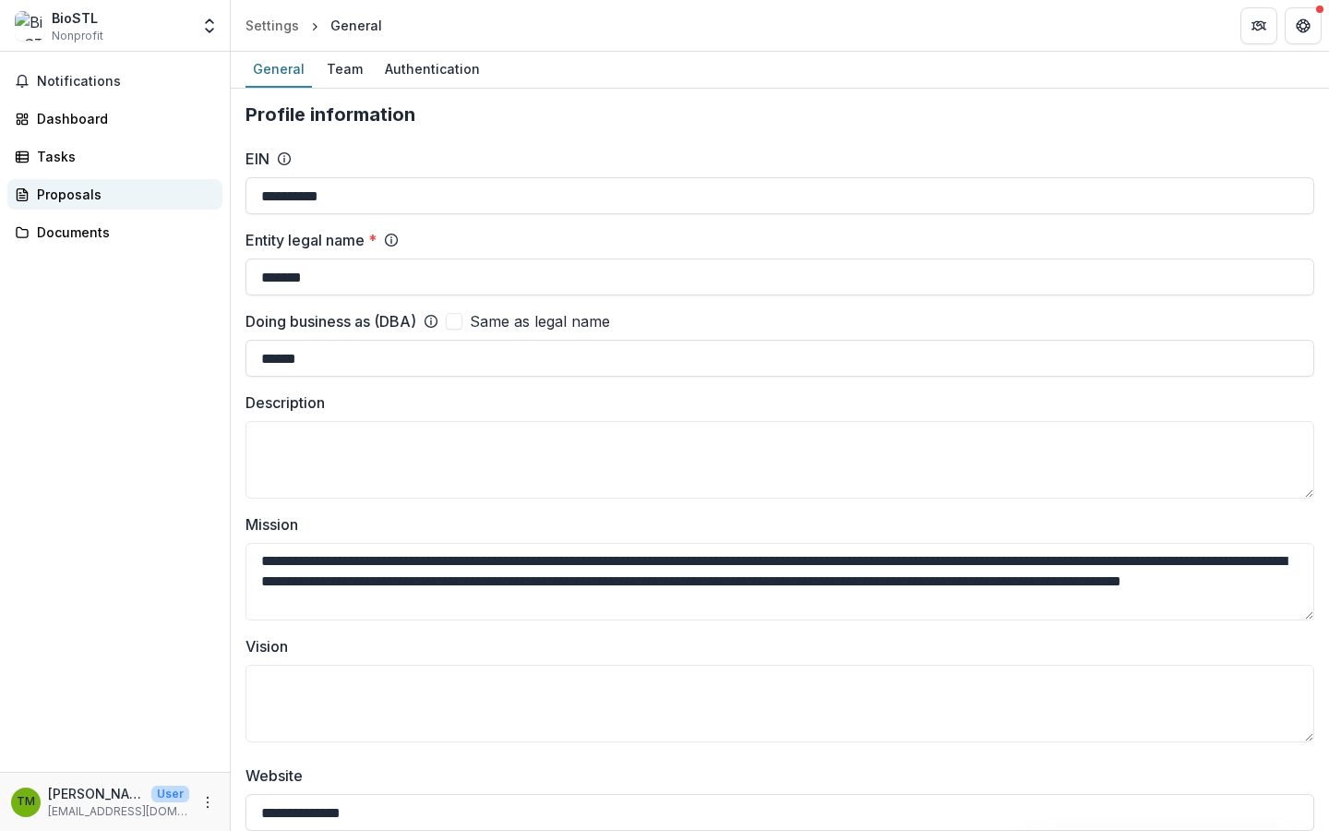
click at [54, 206] on link "Proposals" at bounding box center [114, 194] width 215 height 30
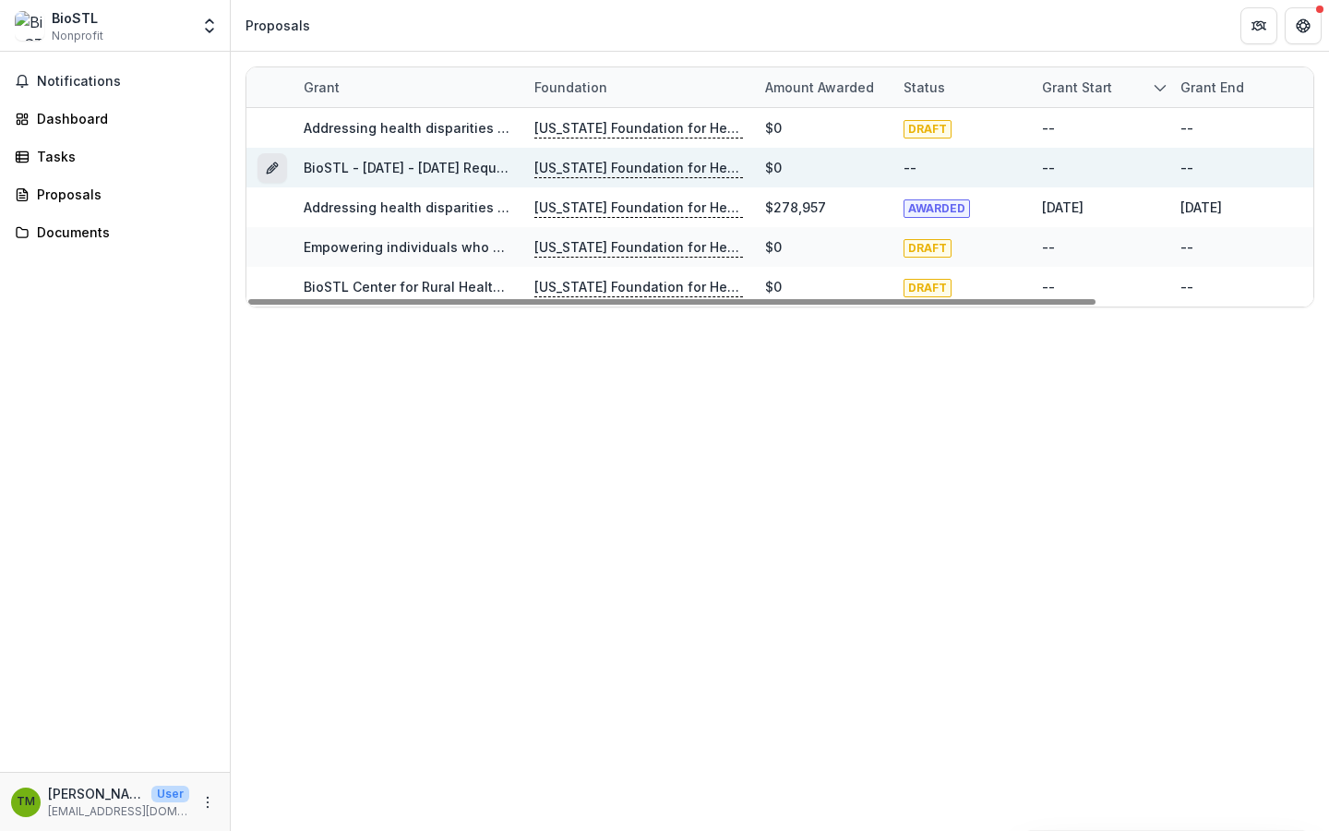
click at [269, 167] on icon "Grant d616c306-bd0d-4b6c-8c6f-0eaa0758e7dc" at bounding box center [271, 169] width 8 height 8
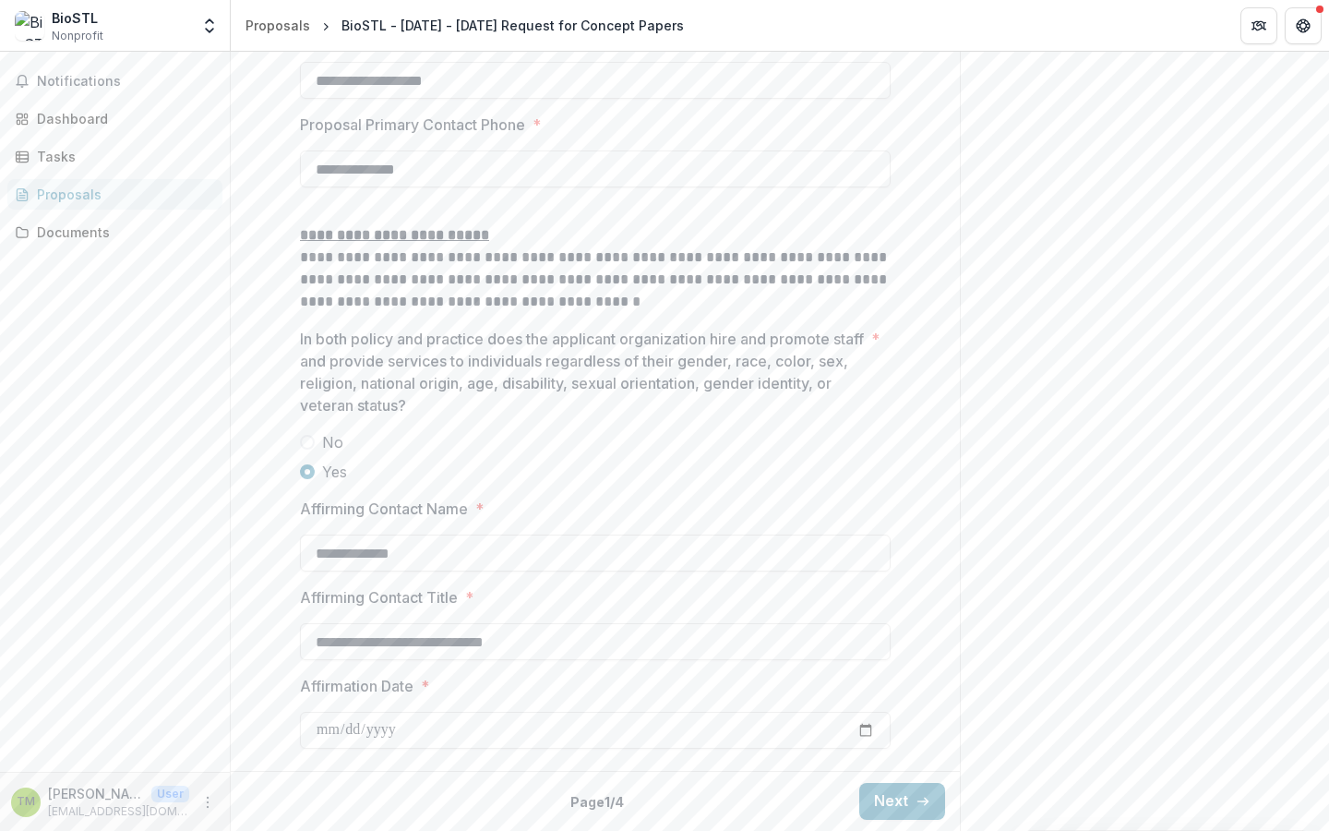
scroll to position [2723, 0]
click at [876, 807] on button "Next" at bounding box center [902, 801] width 86 height 37
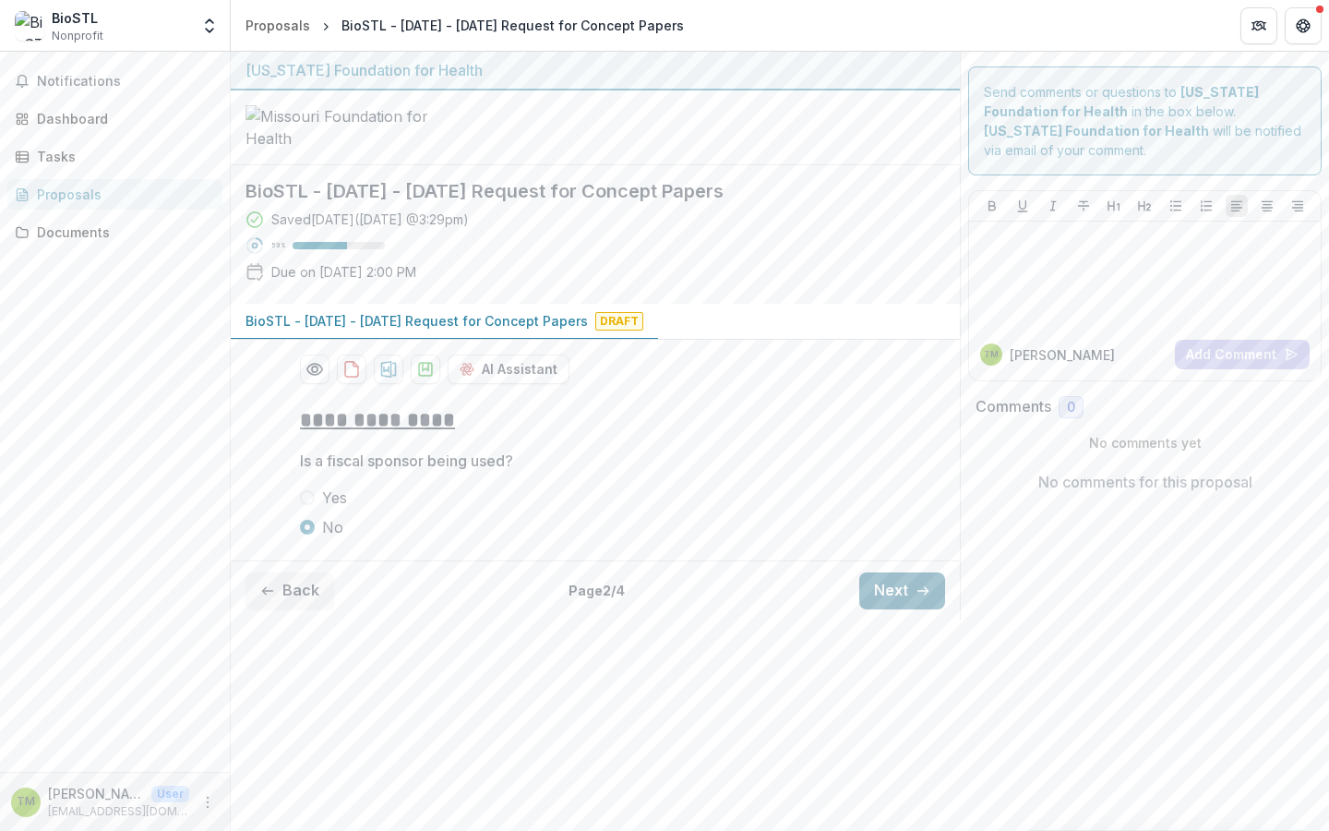
scroll to position [0, 0]
click at [911, 609] on button "Next" at bounding box center [902, 590] width 86 height 37
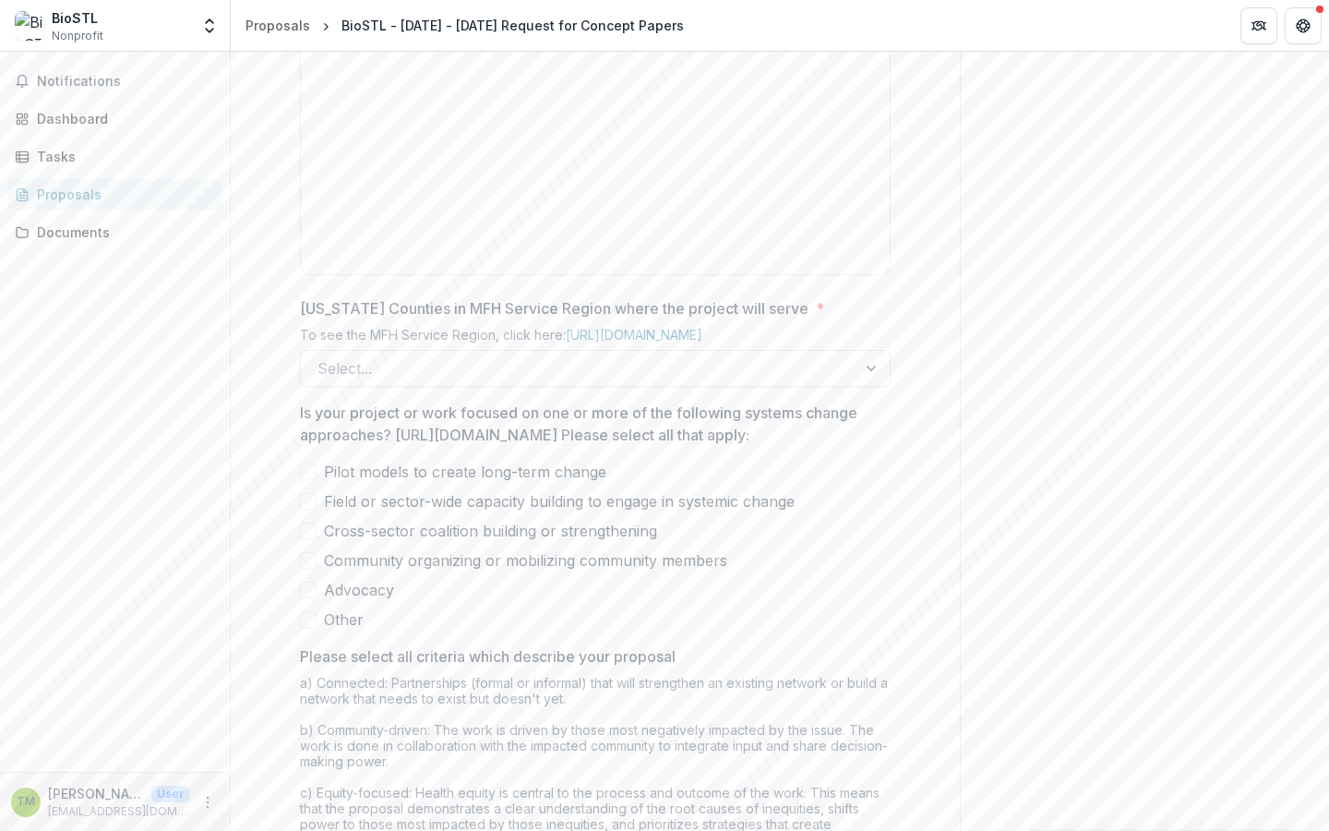
scroll to position [982, 0]
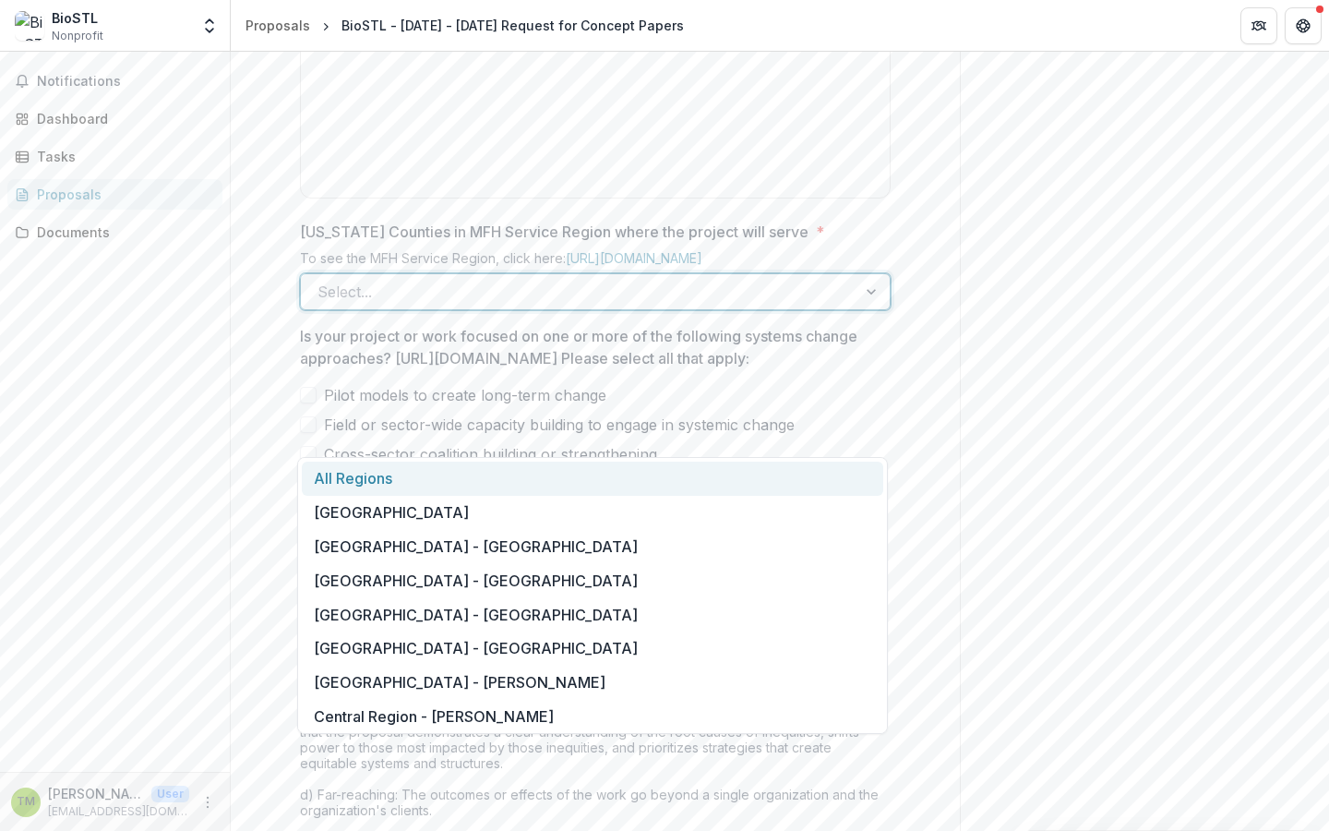
click at [444, 305] on div at bounding box center [578, 292] width 522 height 26
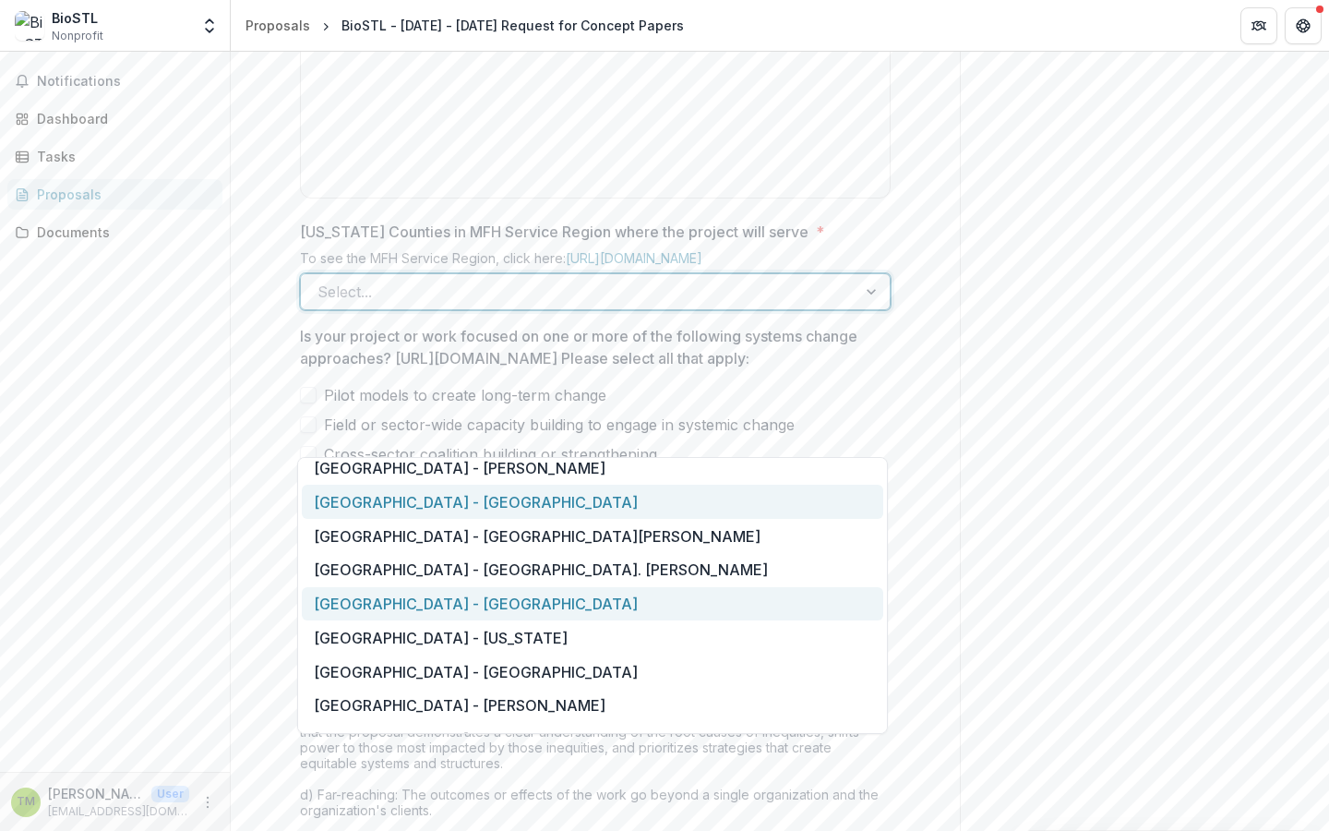
scroll to position [1832, 0]
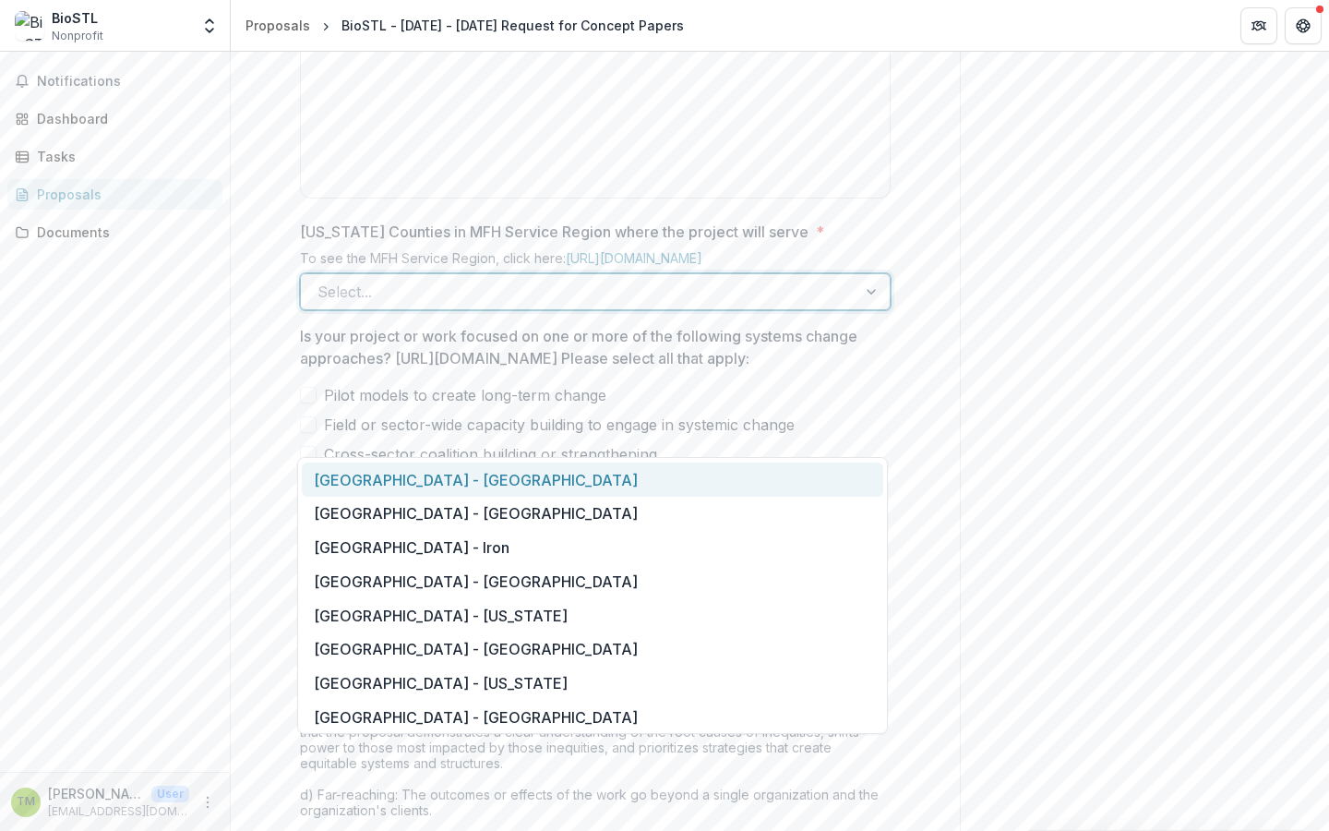
click at [925, 346] on div "**********" at bounding box center [595, 233] width 729 height 1649
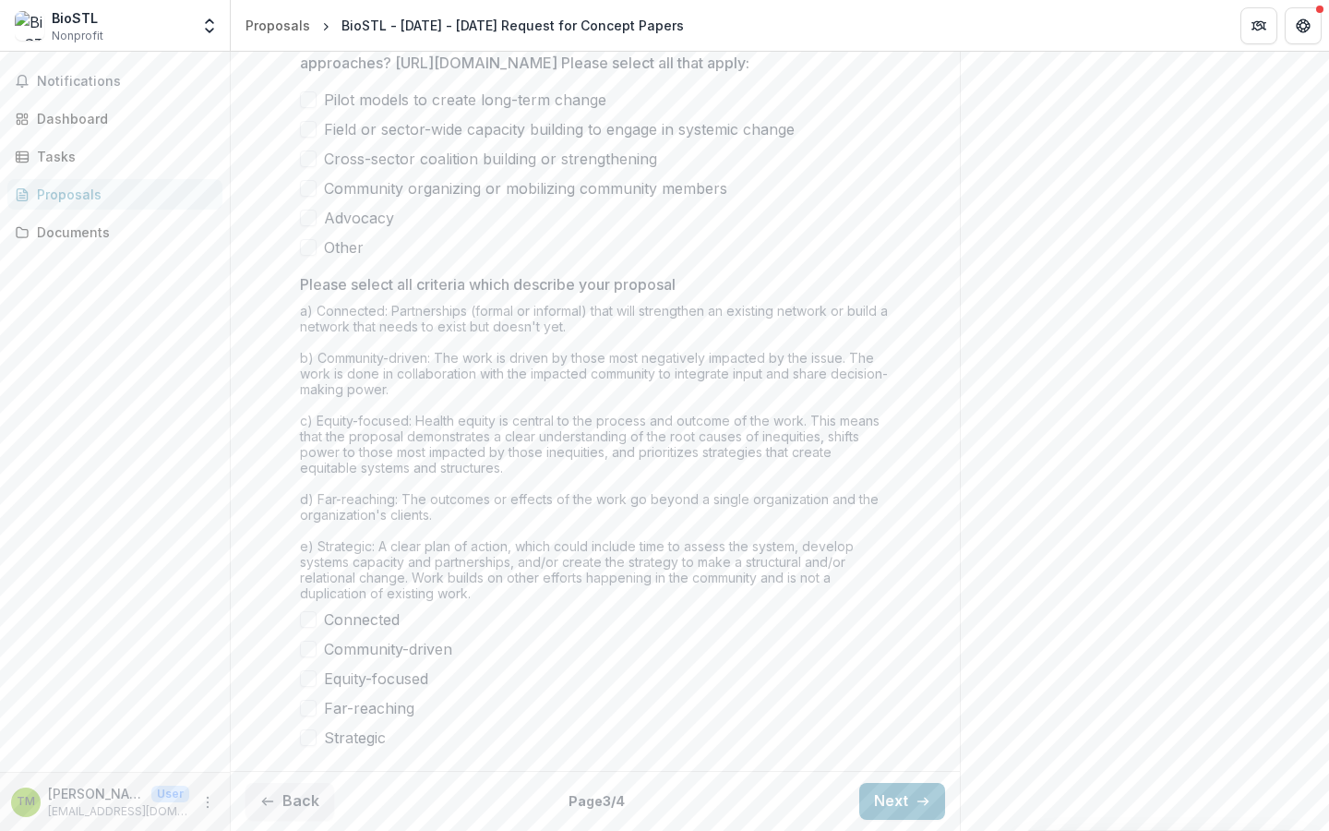
scroll to position [1439, 0]
click at [897, 808] on button "Next" at bounding box center [902, 801] width 86 height 37
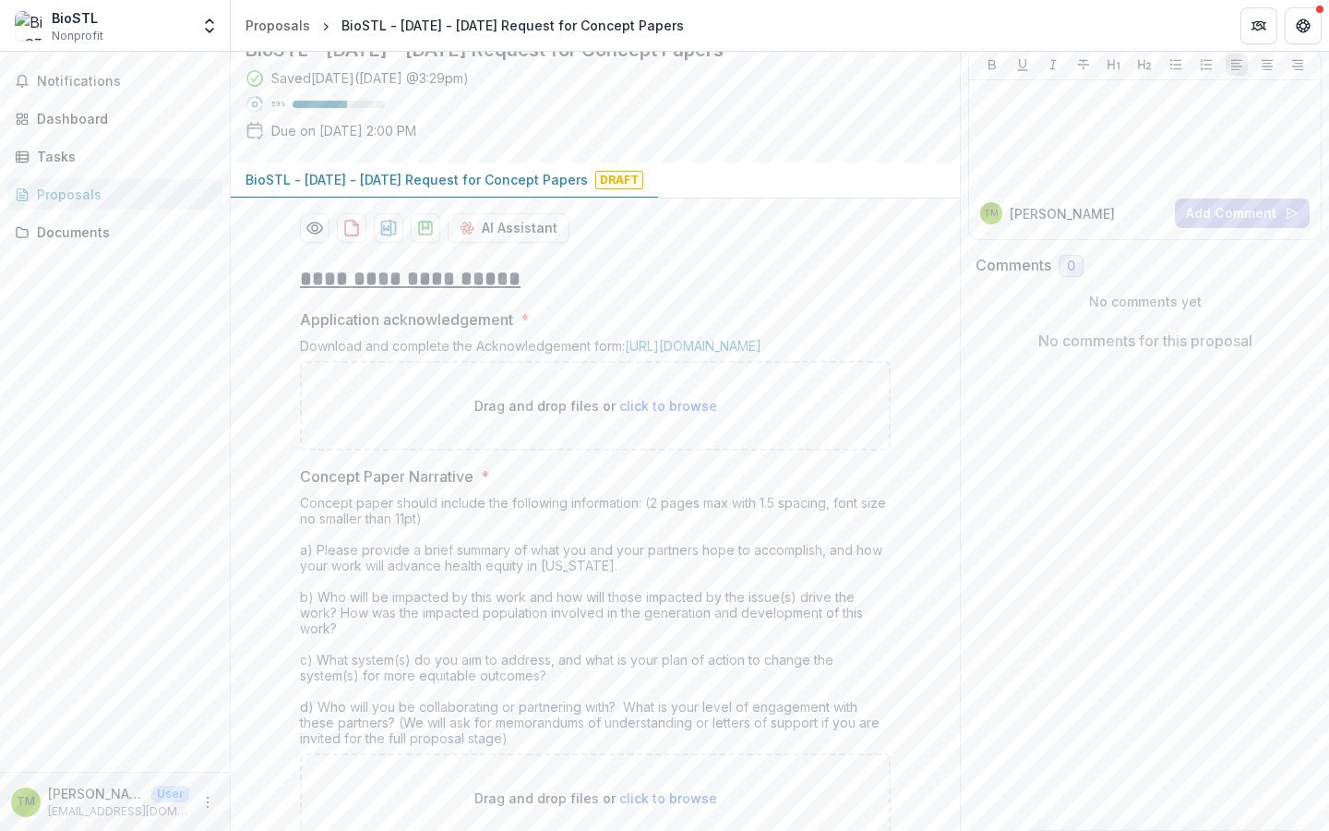
scroll to position [297, 0]
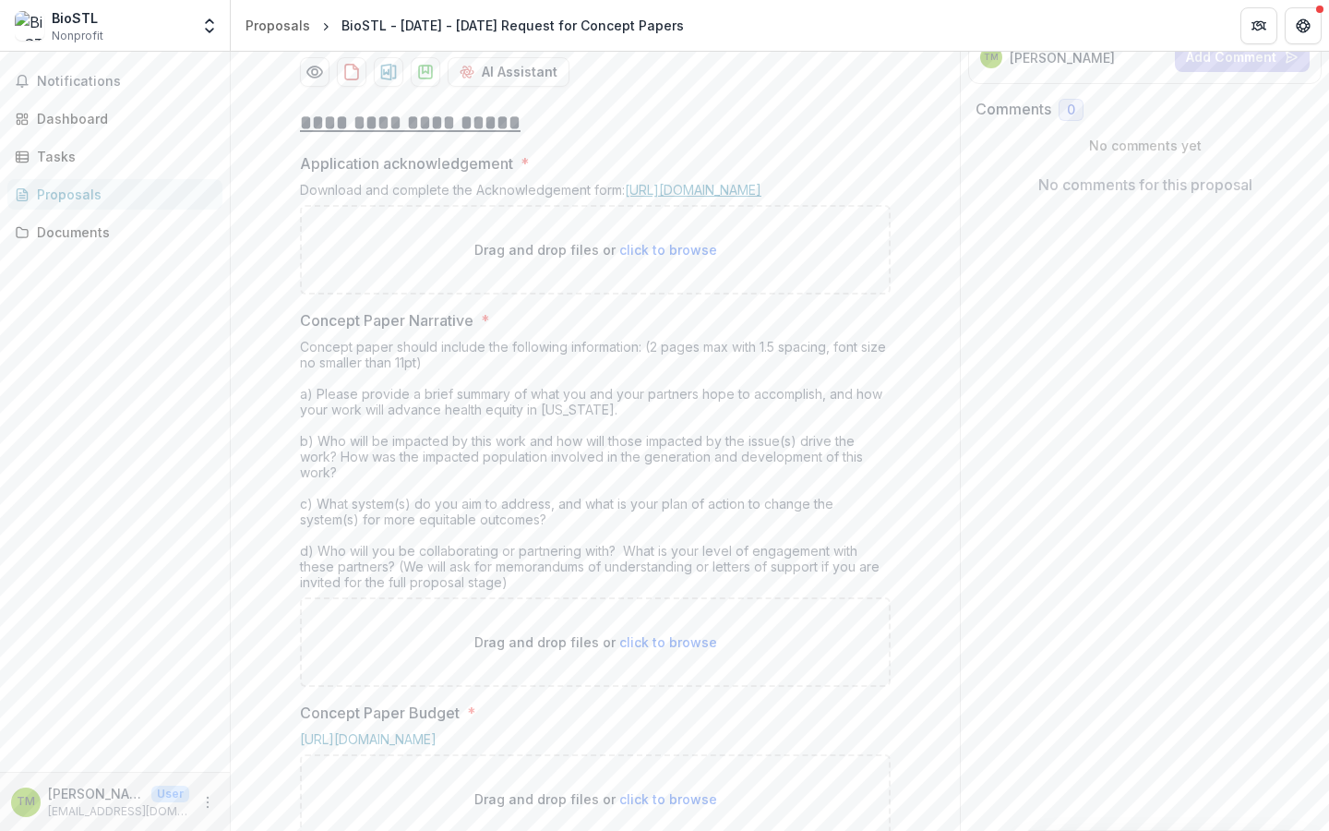
click at [625, 198] on link "[URL][DOMAIN_NAME]" at bounding box center [693, 190] width 137 height 16
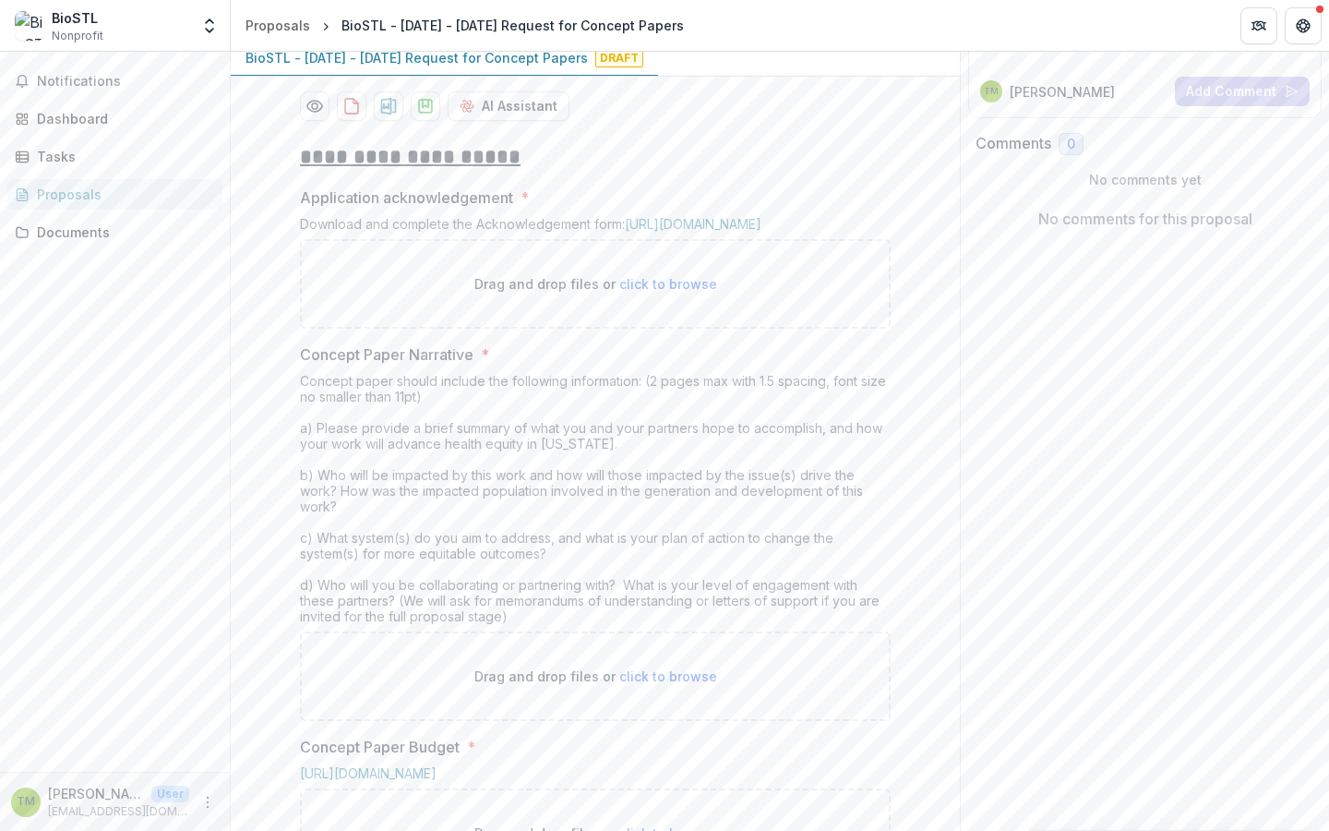
scroll to position [410, 0]
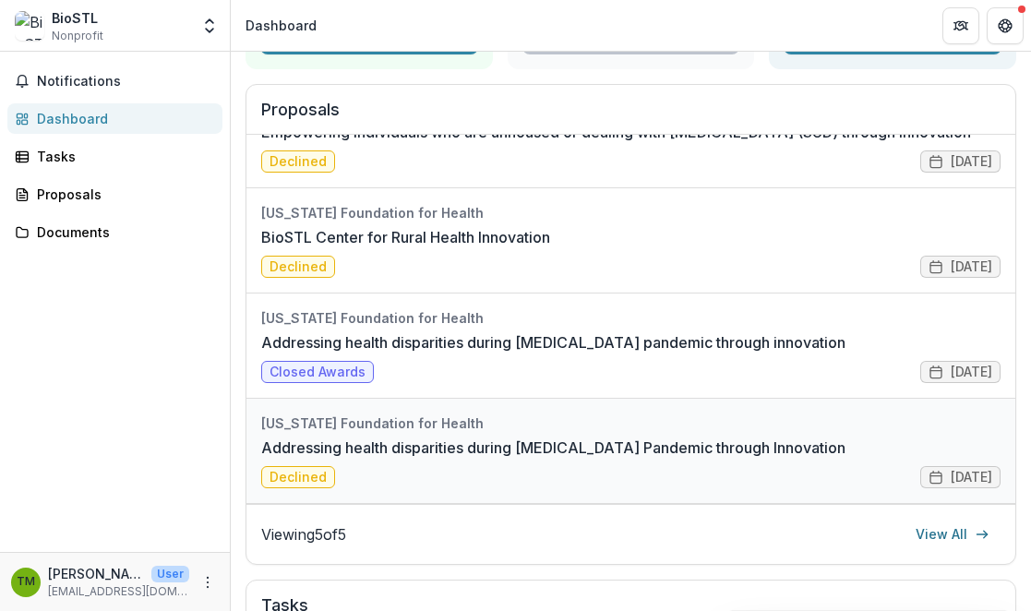
scroll to position [373, 0]
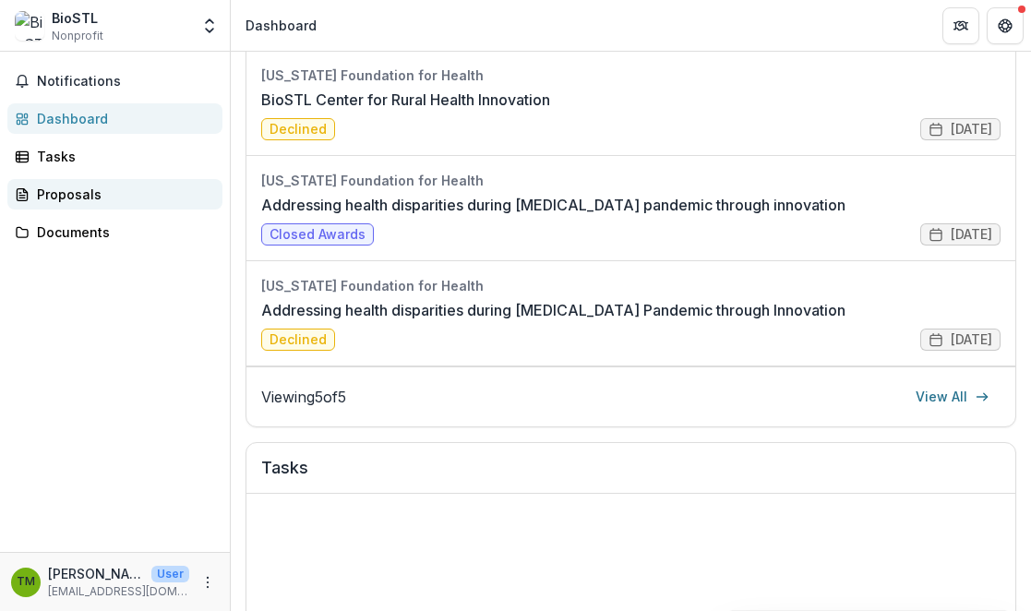
click at [89, 197] on div "Proposals" at bounding box center [122, 194] width 171 height 19
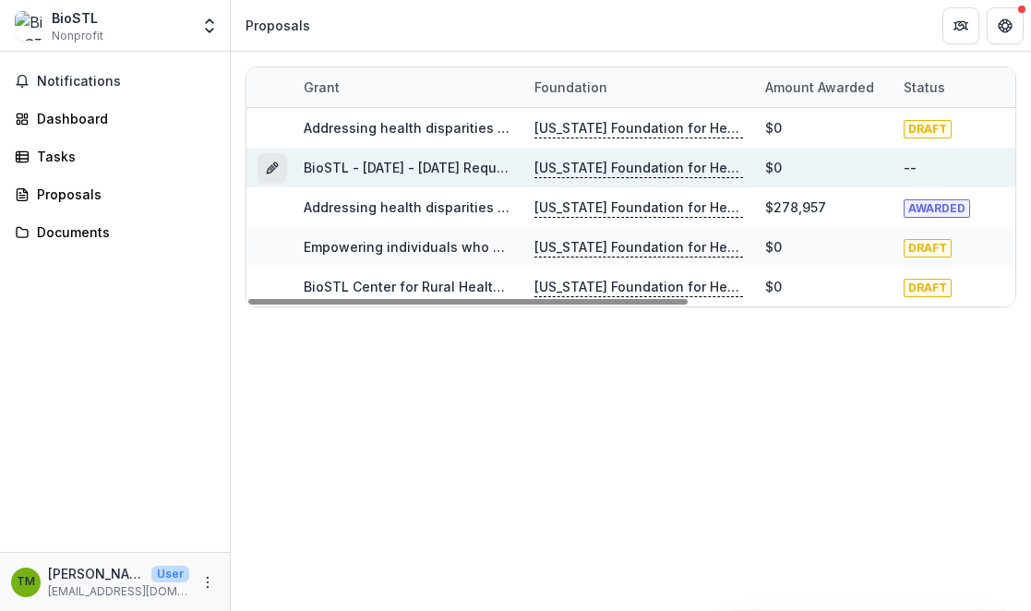
click at [264, 170] on button "Grant d616c306-bd0d-4b6c-8c6f-0eaa0758e7dc" at bounding box center [272, 168] width 30 height 30
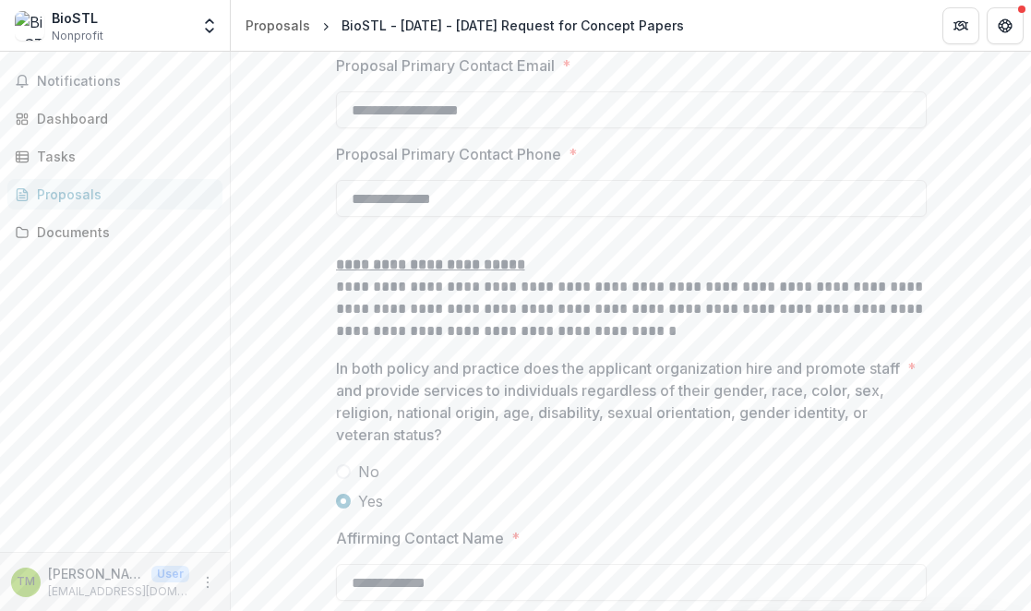
scroll to position [2964, 0]
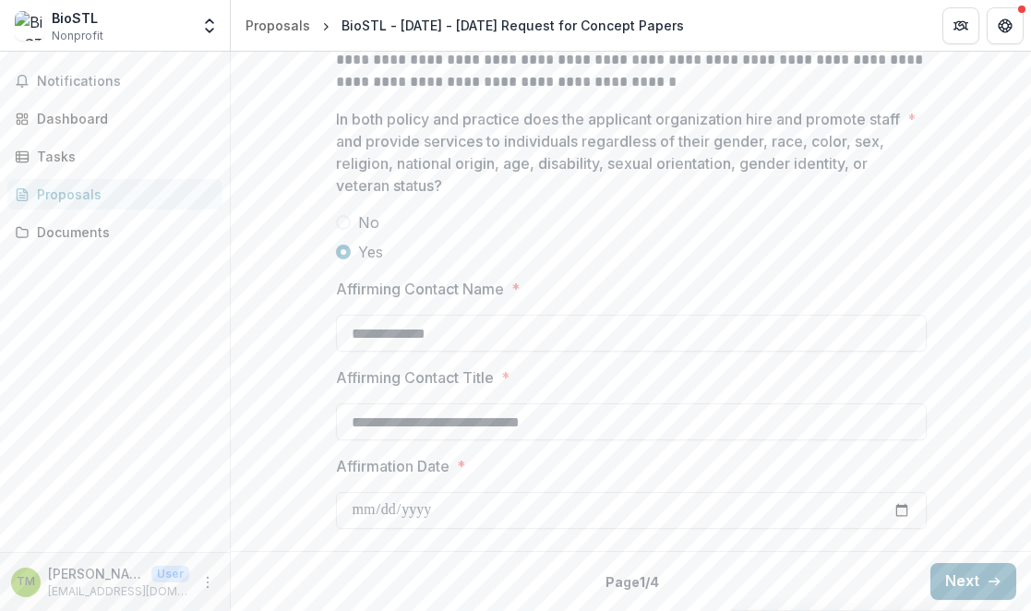
click at [970, 582] on button "Next" at bounding box center [973, 581] width 86 height 37
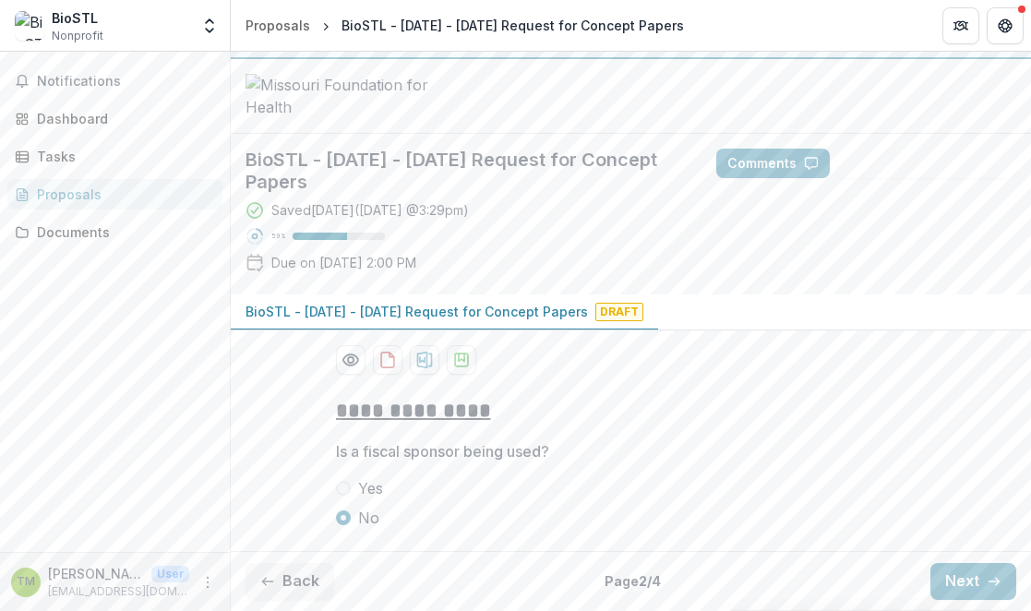
scroll to position [171, 0]
click at [955, 577] on button "Next" at bounding box center [973, 581] width 86 height 37
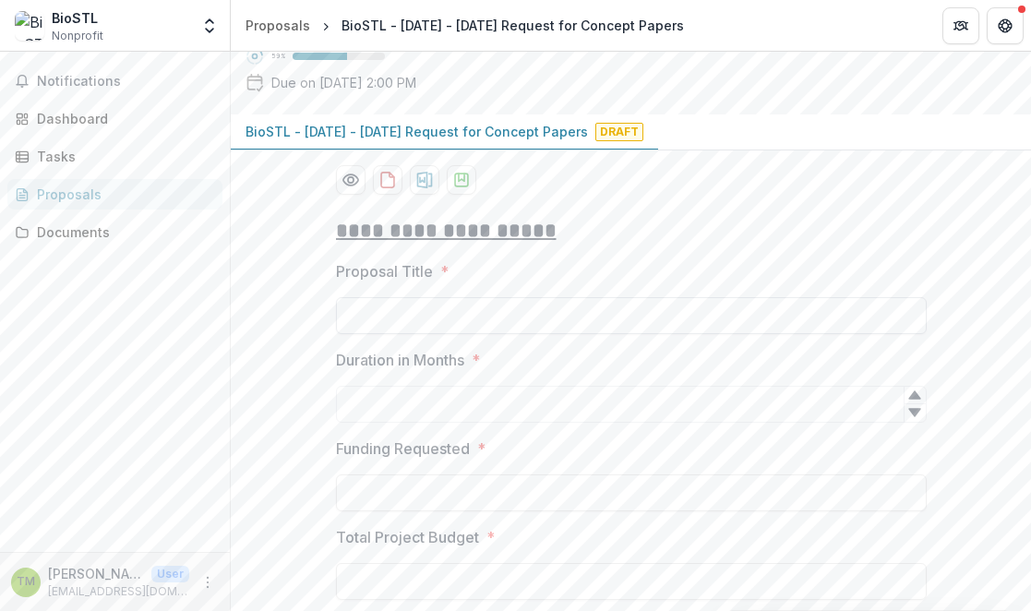
scroll to position [226, 0]
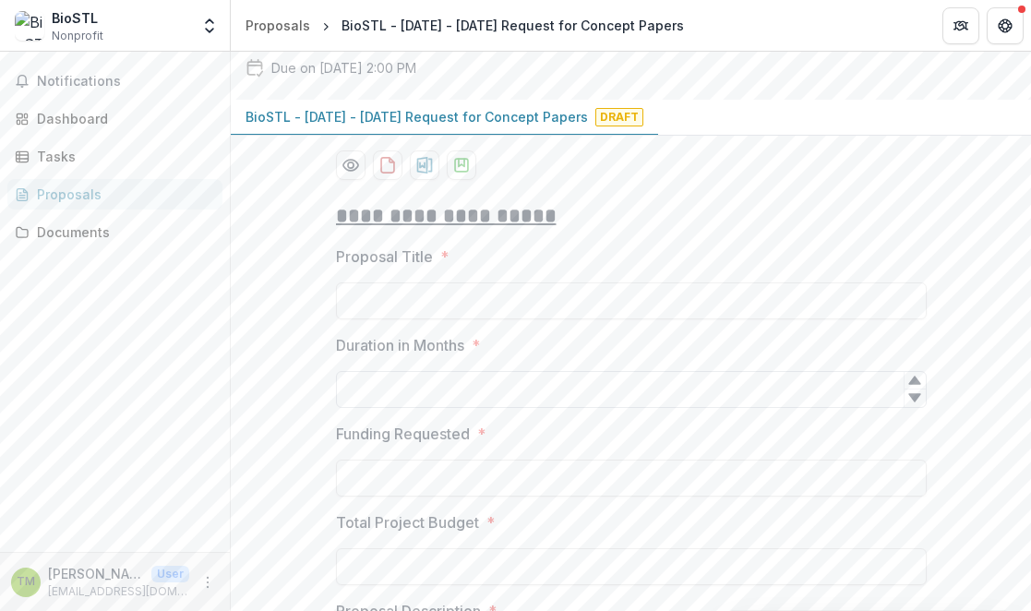
click at [469, 408] on input "Duration in Months *" at bounding box center [631, 389] width 591 height 37
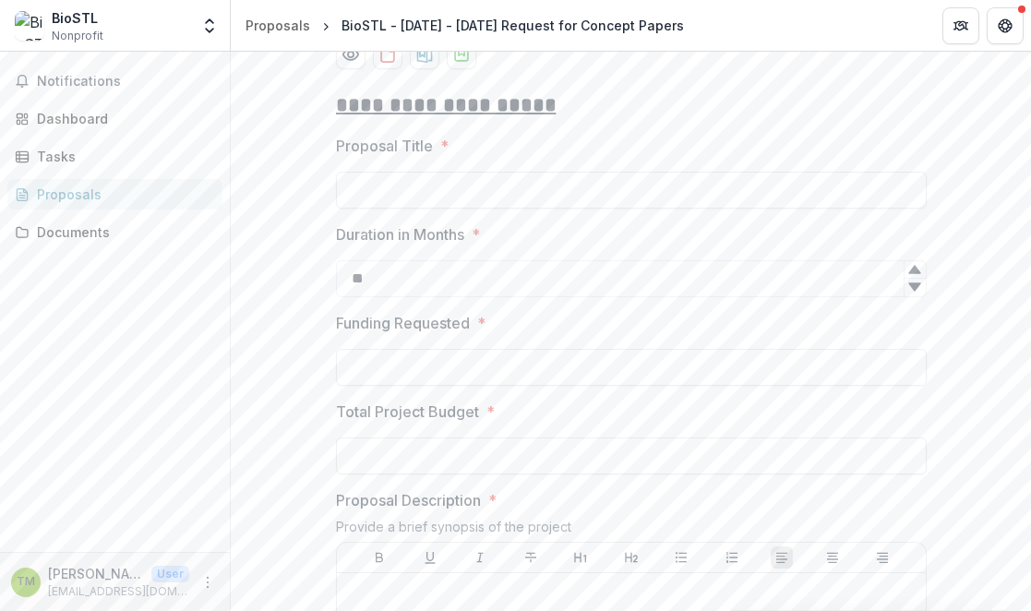
scroll to position [420, 0]
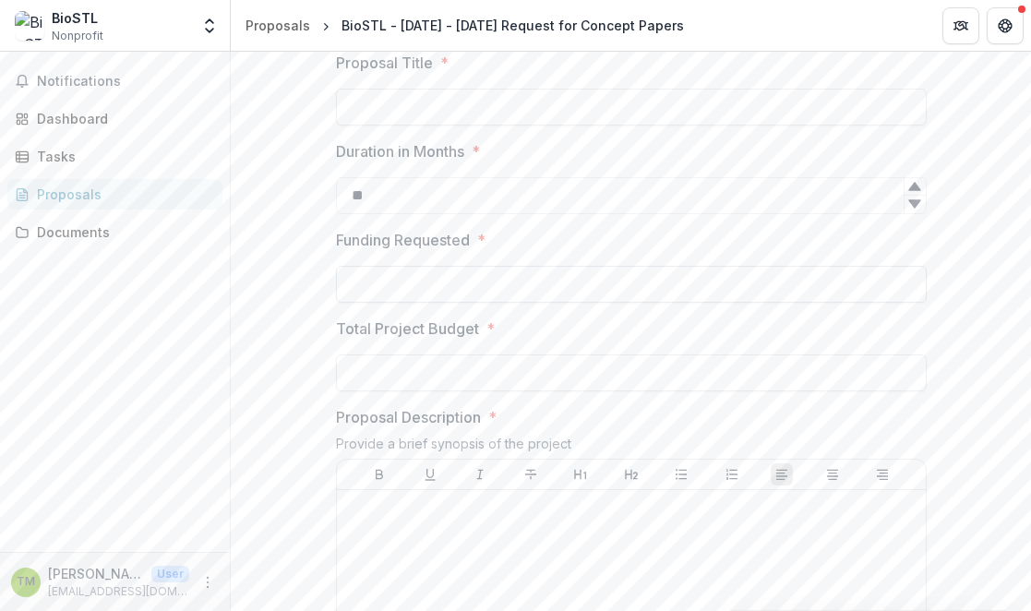
type input "**"
click at [379, 303] on input "Funding Requested *" at bounding box center [631, 284] width 591 height 37
type input "********"
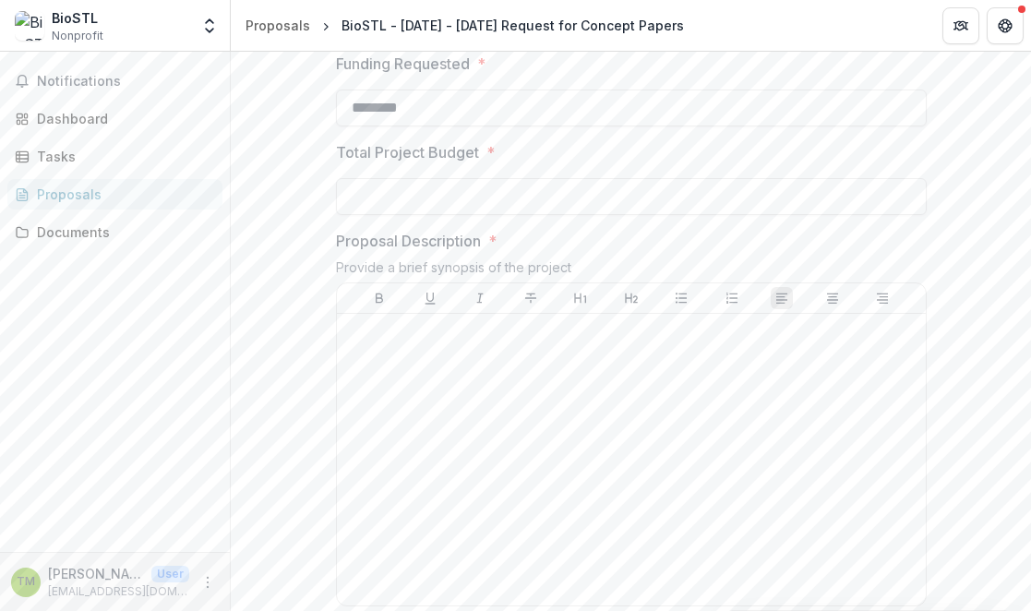
scroll to position [257, 0]
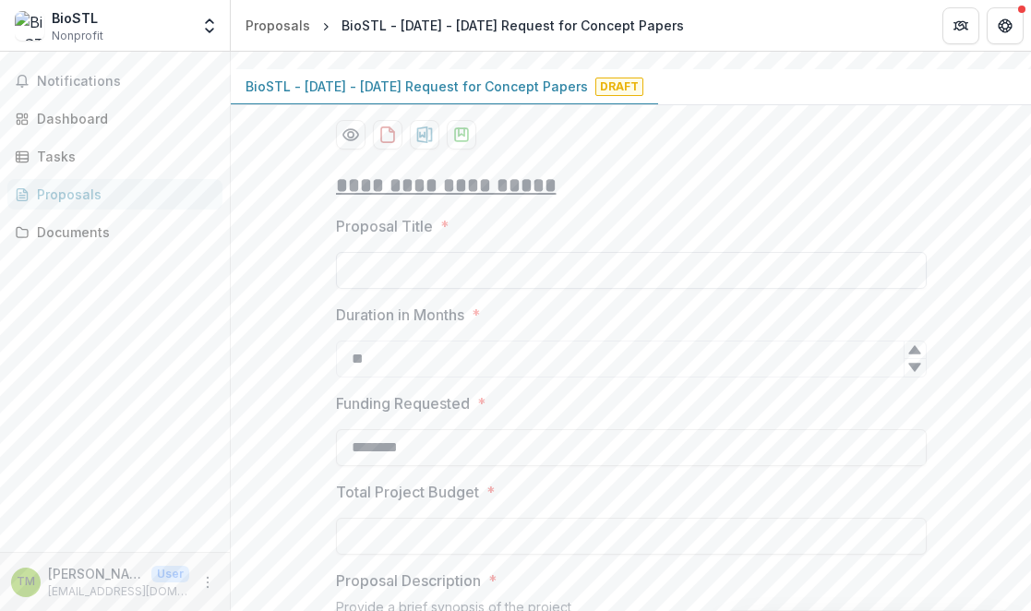
click at [355, 289] on input "Proposal Title *" at bounding box center [631, 270] width 591 height 37
paste input "**********"
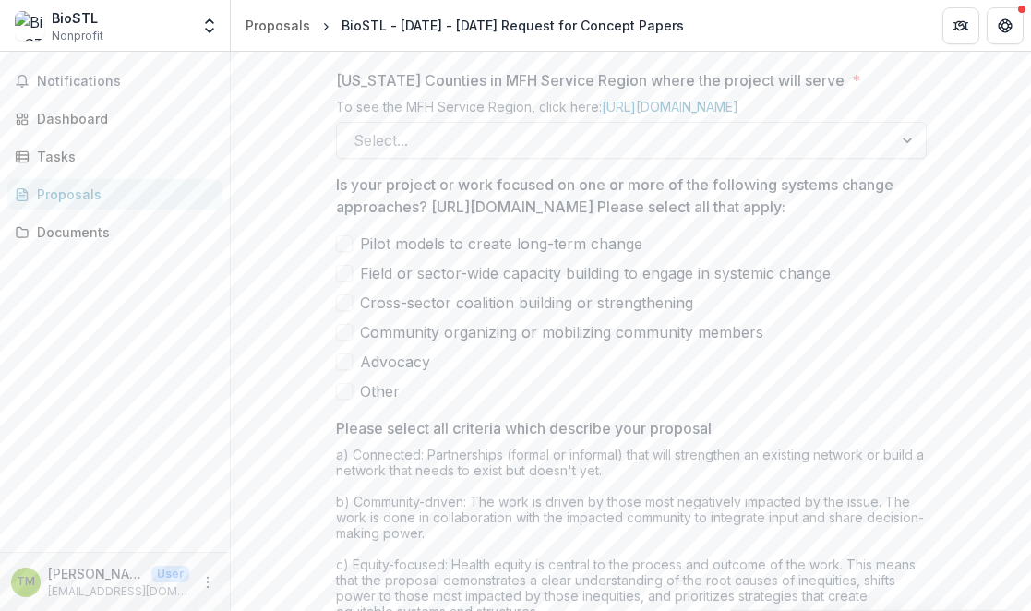
scroll to position [1681, 0]
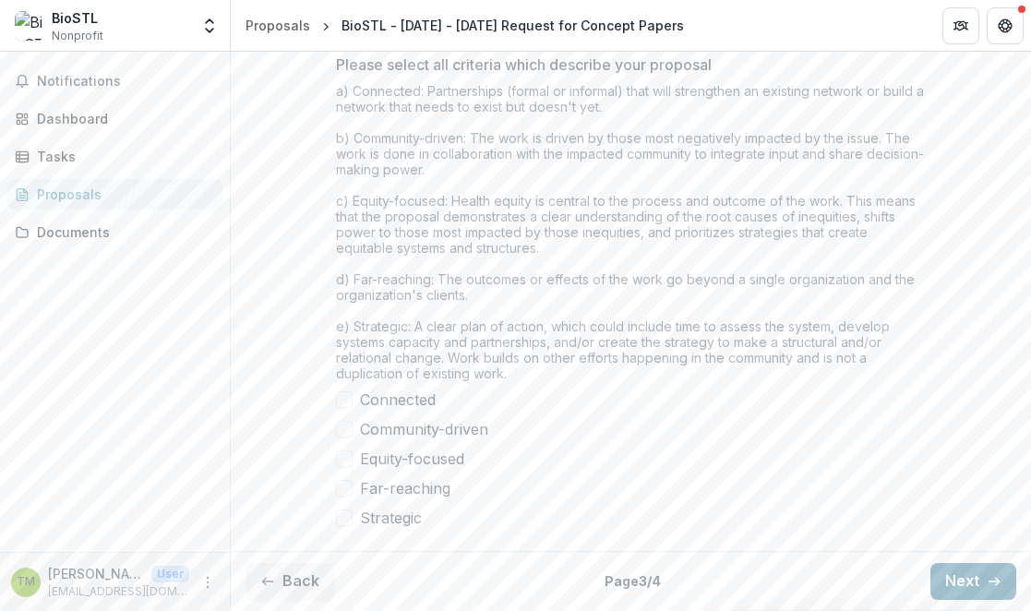
type input "**********"
click at [979, 582] on button "Next" at bounding box center [973, 581] width 86 height 37
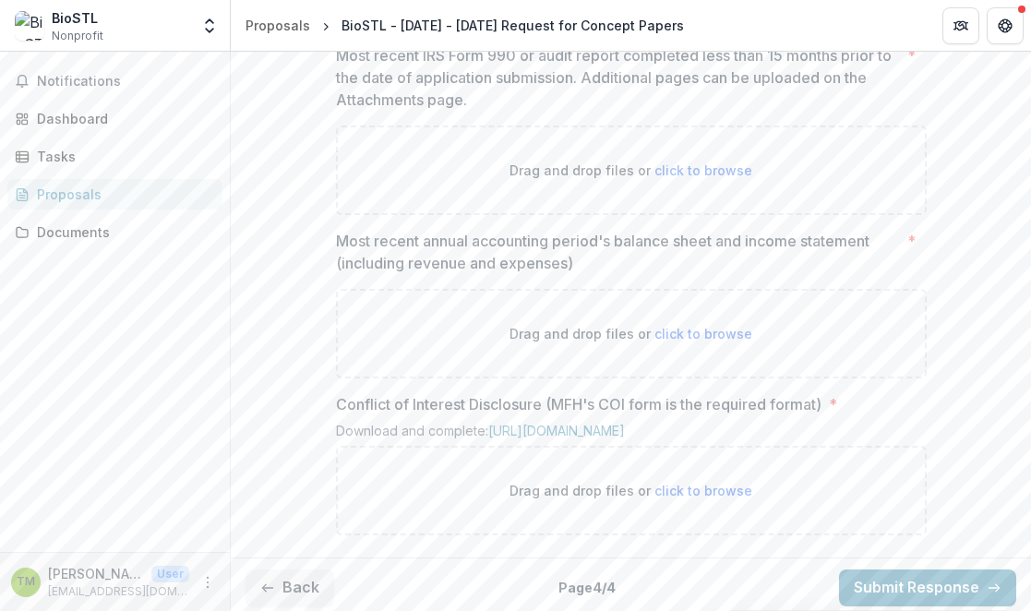
scroll to position [1211, 0]
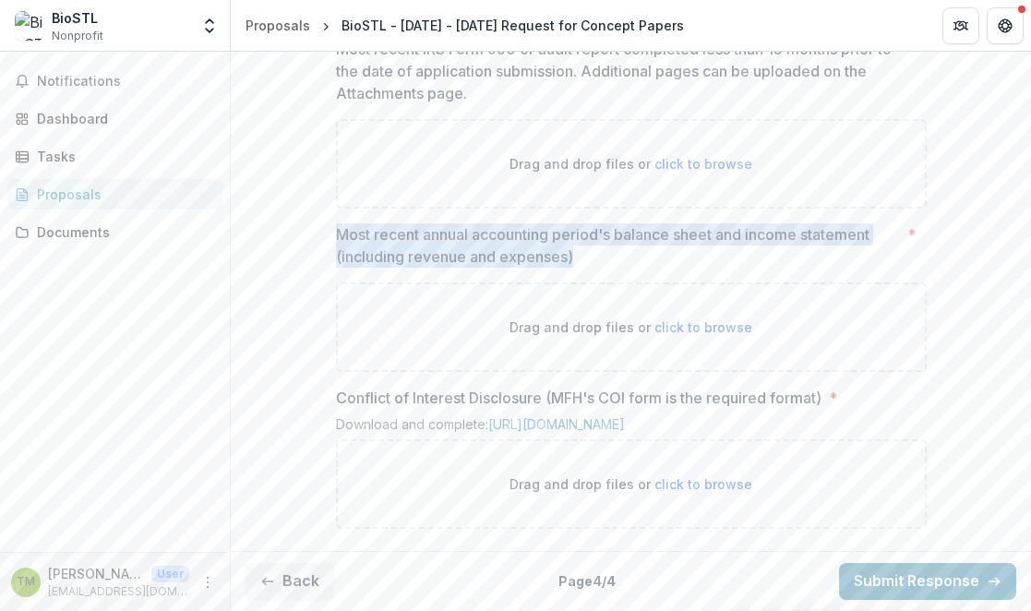
drag, startPoint x: 332, startPoint y: 318, endPoint x: 586, endPoint y: 347, distance: 255.4
click at [586, 268] on p "Most recent annual accounting period's balance sheet and income statement (incl…" at bounding box center [618, 245] width 564 height 44
copy p "Most recent annual accounting period's balance sheet and income statement (incl…"
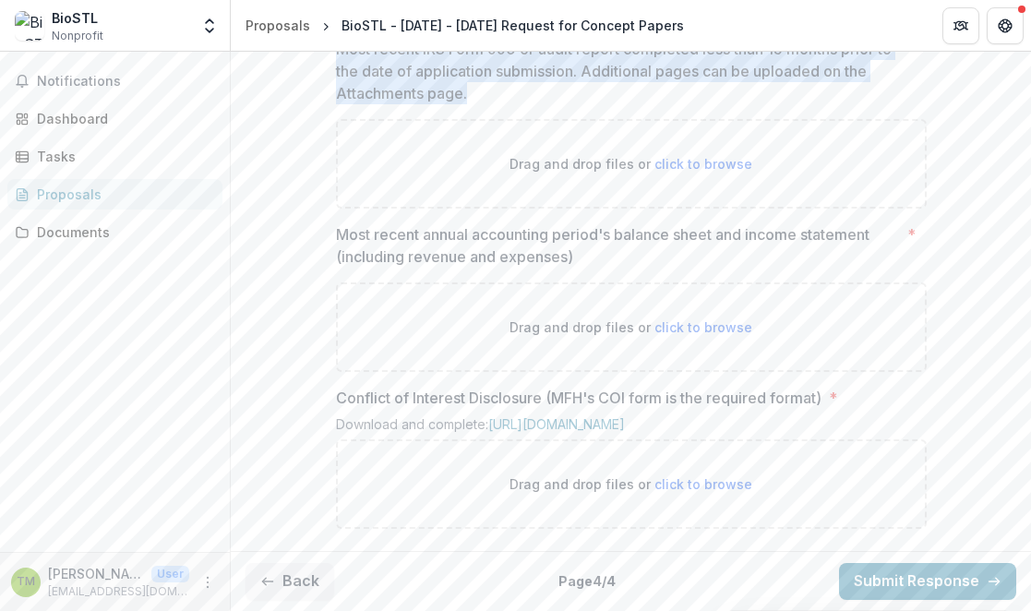
drag, startPoint x: 475, startPoint y: 177, endPoint x: 326, endPoint y: 132, distance: 156.2
copy p "Most recent IRS Form 990 or audit report completed less than 15 months prior to…"
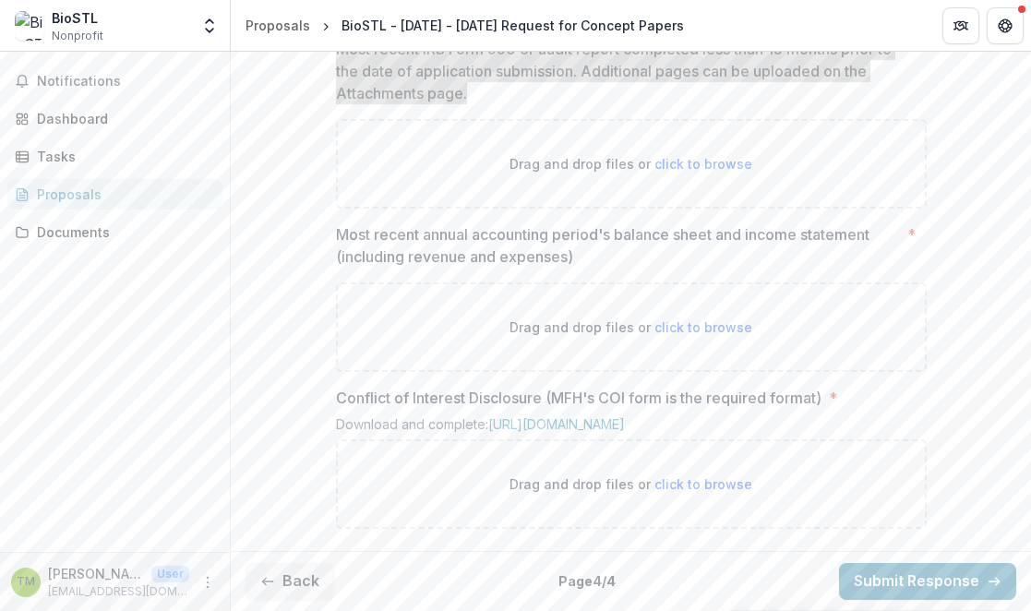
scroll to position [1311, 0]
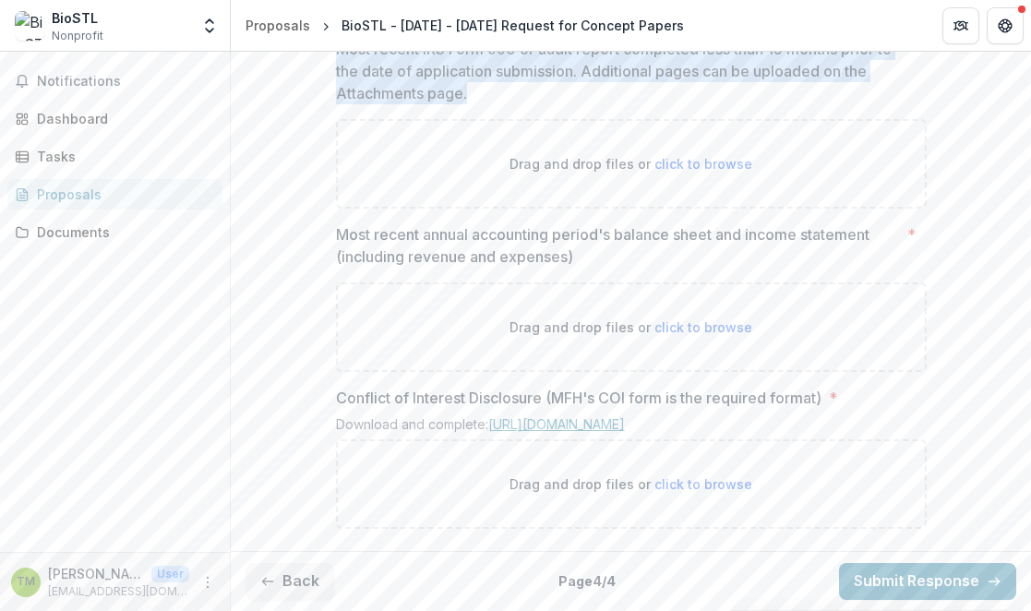
click at [588, 416] on link "[URL][DOMAIN_NAME]" at bounding box center [556, 424] width 137 height 16
click at [929, 580] on button "Submit Response" at bounding box center [927, 581] width 177 height 37
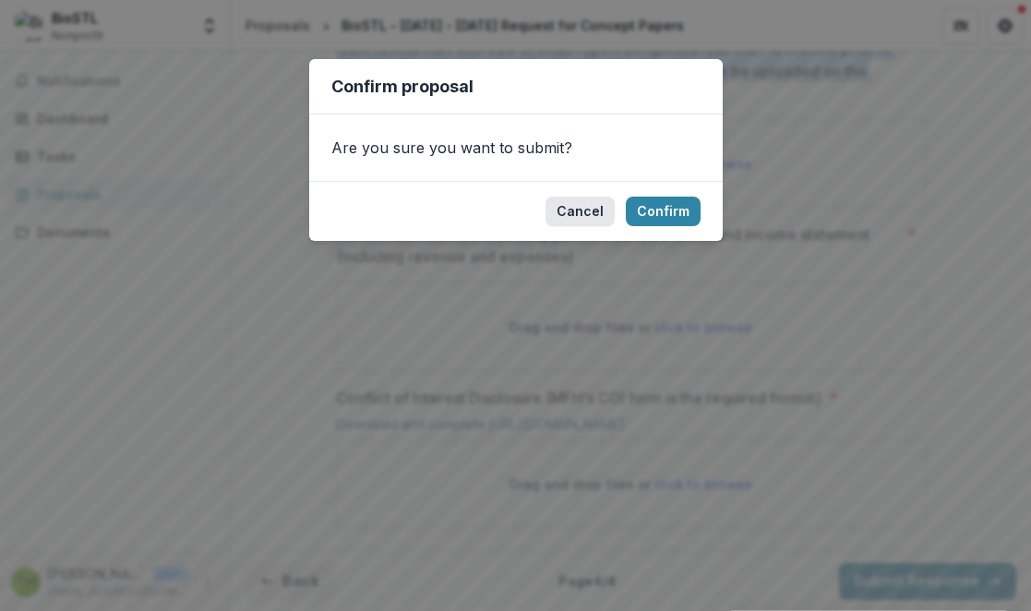
click at [593, 220] on button "Cancel" at bounding box center [579, 212] width 69 height 30
